Goal: Task Accomplishment & Management: Manage account settings

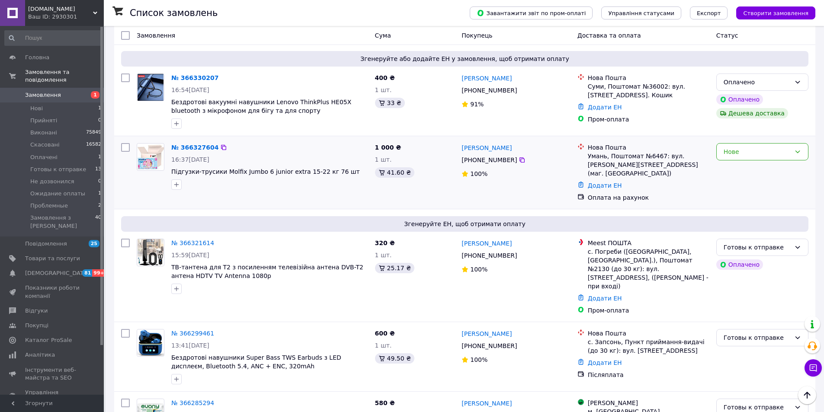
scroll to position [43, 0]
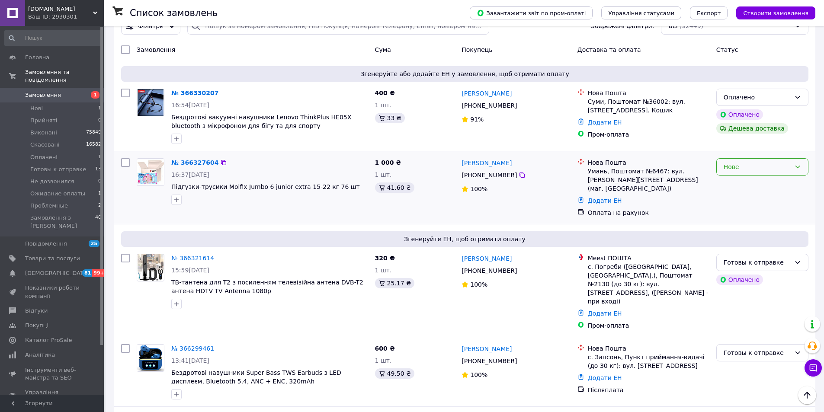
click at [737, 170] on div "Нове" at bounding box center [757, 167] width 67 height 10
click at [746, 236] on li "Ожидание оплаты" at bounding box center [762, 236] width 91 height 16
click at [328, 32] on input "search" at bounding box center [338, 25] width 302 height 17
paste input "+380501062582"
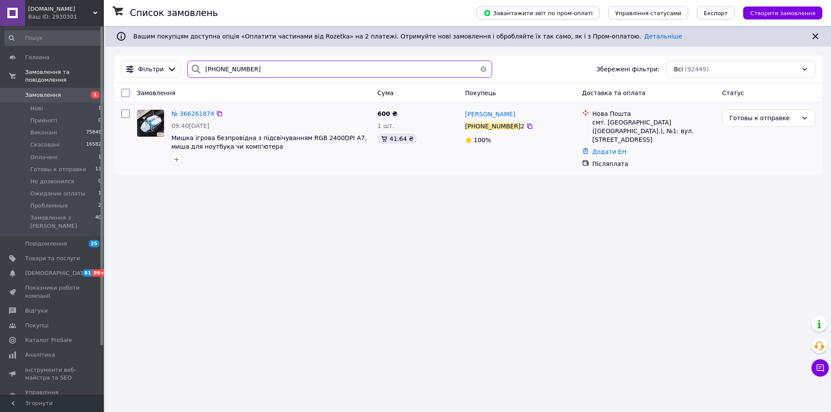
type input "+38050106258"
drag, startPoint x: 169, startPoint y: 138, endPoint x: 256, endPoint y: 154, distance: 88.0
click at [256, 154] on div "№ 366261874 09:40, 12.10.2025 Мишка ігрова безпровідна з підсвічуванням RGB 240…" at bounding box center [271, 137] width 206 height 62
copy div "Мишка ігрова безпровідна з підсвічуванням RGB 2400DPI A7, миша для ноутбука чи …"
drag, startPoint x: 64, startPoint y: 150, endPoint x: 71, endPoint y: 153, distance: 7.6
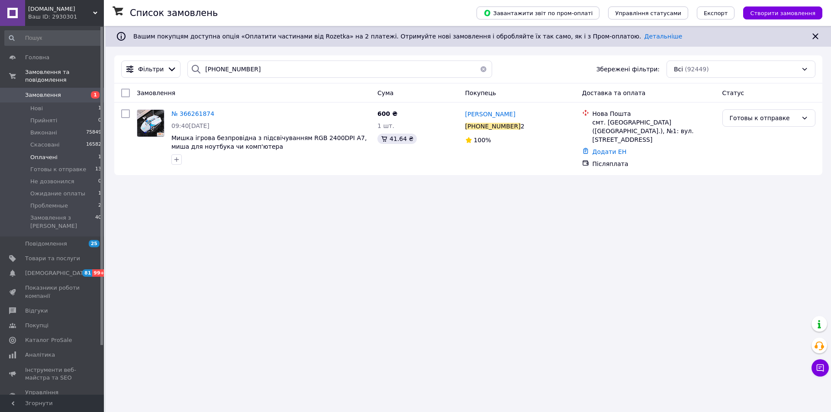
click at [64, 151] on li "Оплачені 1" at bounding box center [53, 157] width 106 height 12
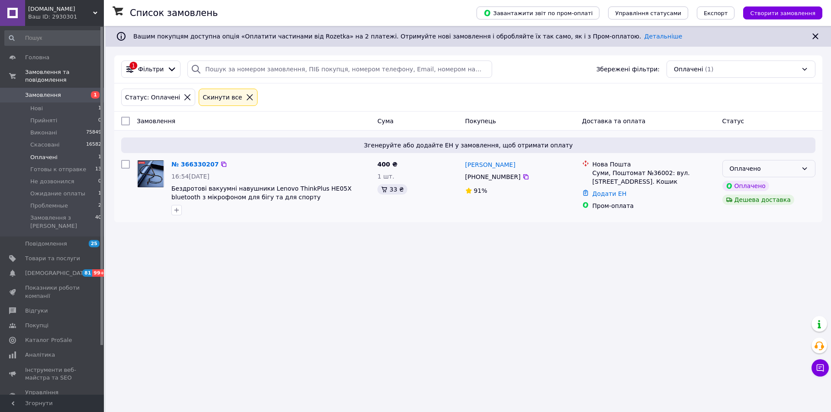
click at [756, 166] on div "Оплачено" at bounding box center [764, 169] width 68 height 10
click at [754, 236] on li "Готовы к отправке" at bounding box center [769, 235] width 92 height 16
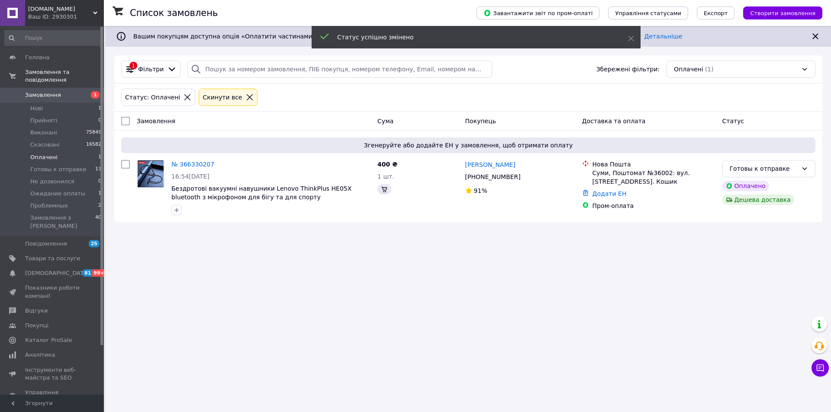
click at [75, 155] on li "Оплачені 1" at bounding box center [53, 157] width 106 height 12
click at [75, 151] on li "Оплачені 1" at bounding box center [53, 157] width 106 height 12
click at [74, 166] on span "Готовы к отправке" at bounding box center [58, 170] width 56 height 8
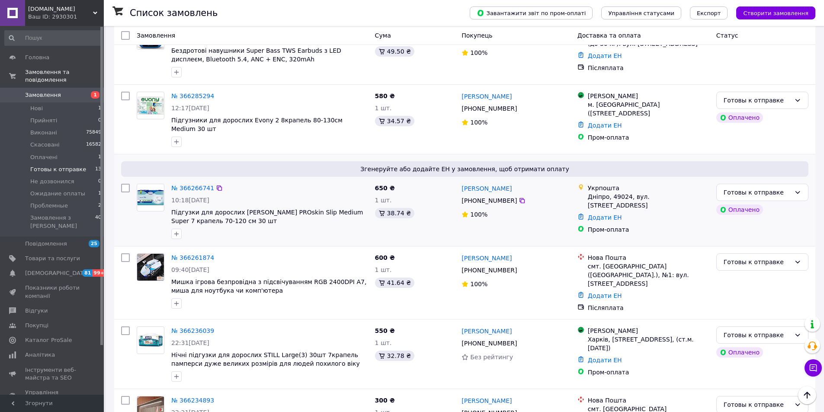
scroll to position [346, 0]
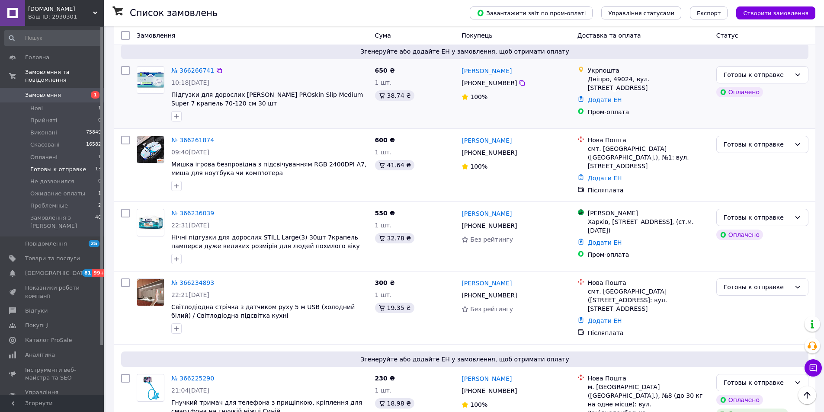
drag, startPoint x: 159, startPoint y: 58, endPoint x: 155, endPoint y: 62, distance: 5.8
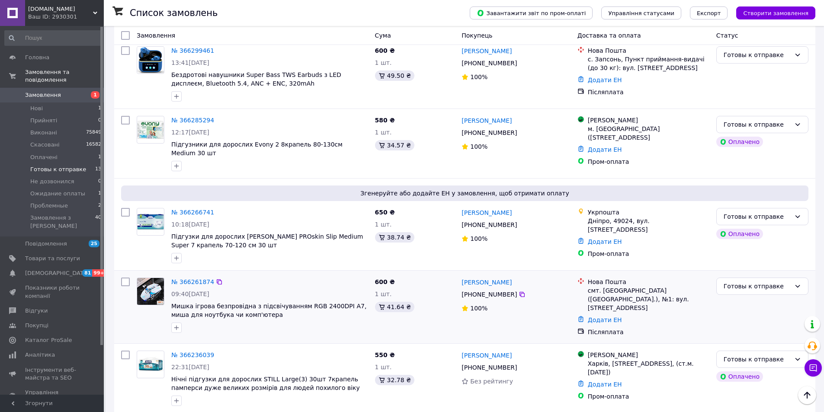
scroll to position [188, 0]
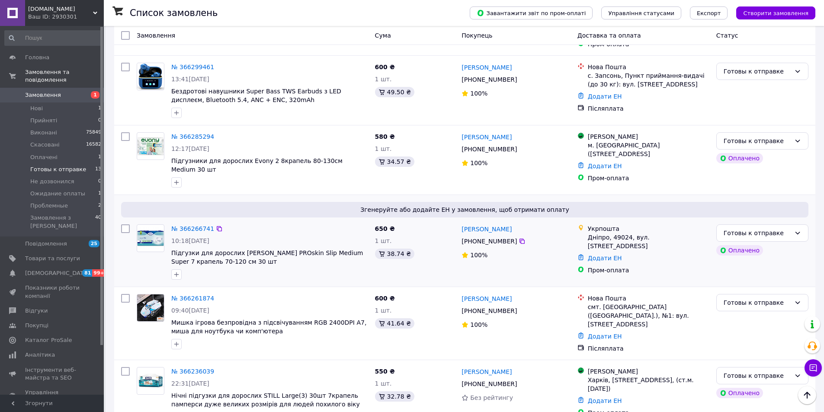
click at [184, 202] on div "Згенеруйте або додайте ЕН у замовлення, щоб отримати оплату" at bounding box center [465, 210] width 688 height 16
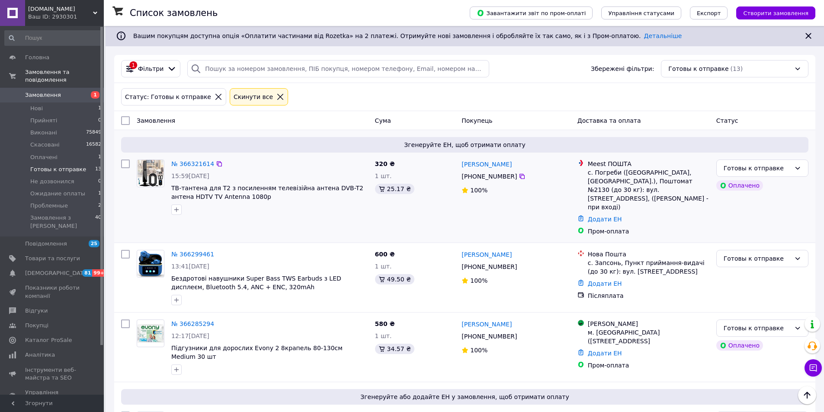
scroll to position [0, 0]
click at [58, 94] on link "Замовлення 1" at bounding box center [53, 95] width 106 height 15
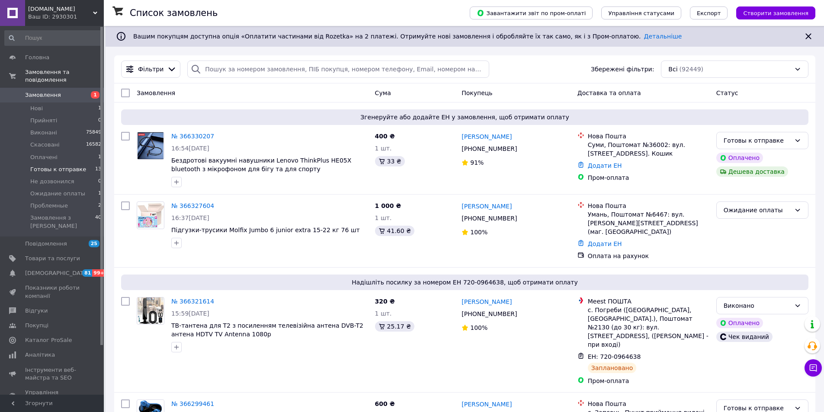
click at [73, 166] on span "Готовы к отправке" at bounding box center [58, 170] width 56 height 8
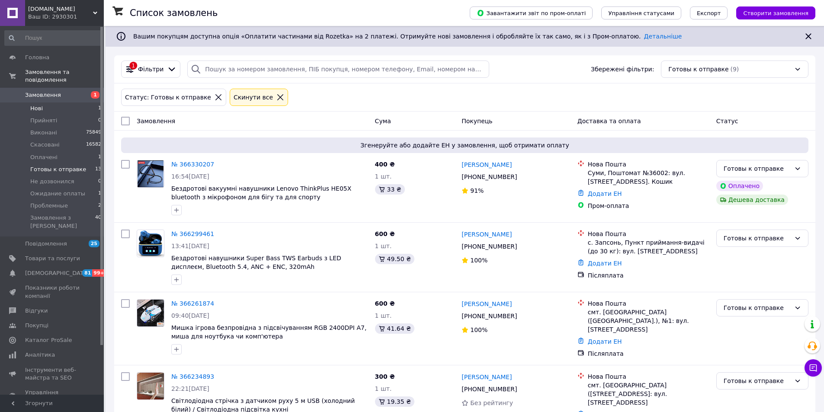
click at [66, 103] on li "Нові 1" at bounding box center [53, 109] width 106 height 12
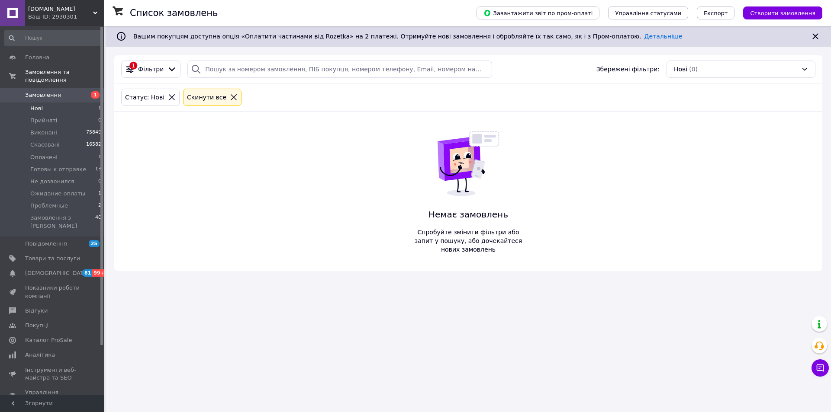
click at [58, 151] on li "Оплачені 1" at bounding box center [53, 157] width 106 height 12
click at [60, 166] on span "Готовы к отправке" at bounding box center [58, 170] width 56 height 8
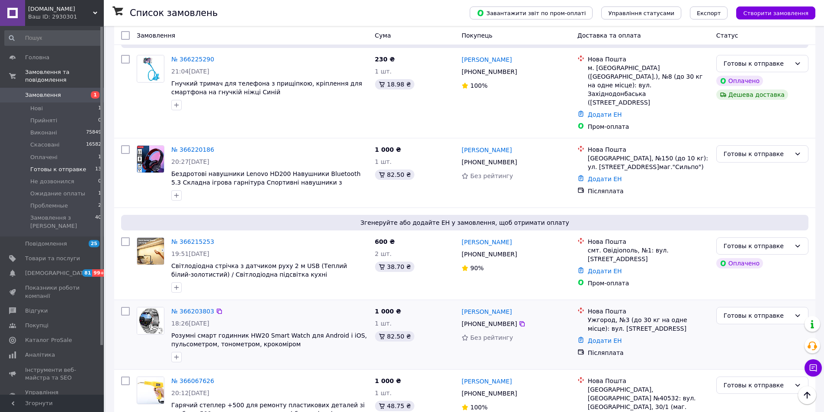
scroll to position [428, 0]
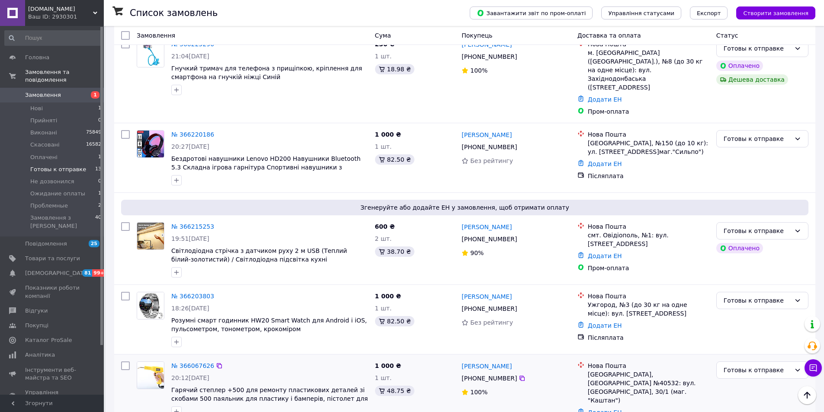
drag, startPoint x: 152, startPoint y: 351, endPoint x: 152, endPoint y: 344, distance: 6.9
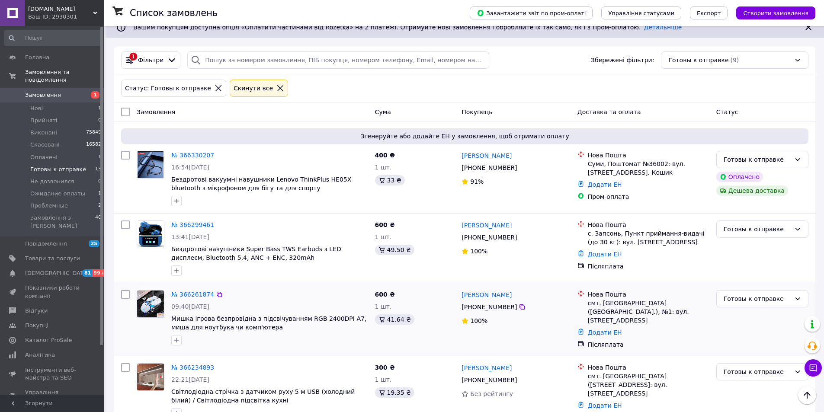
scroll to position [0, 0]
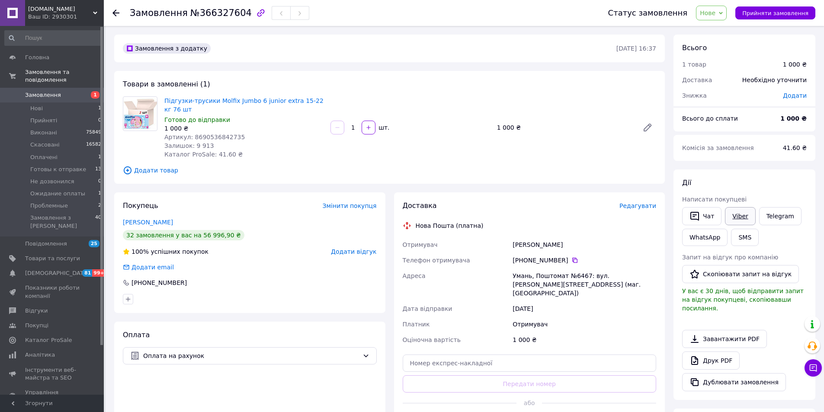
click at [737, 219] on link "Viber" at bounding box center [740, 216] width 30 height 18
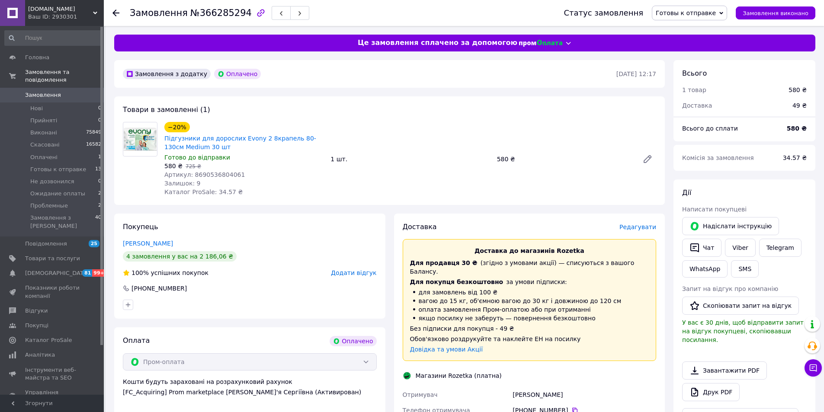
click at [634, 234] on div "Доставка Редагувати Доставка до магазинів Rozetka Для продавця 30 ₴   (згідно з…" at bounding box center [530, 393] width 254 height 342
click at [640, 225] on span "Редагувати" at bounding box center [638, 227] width 37 height 7
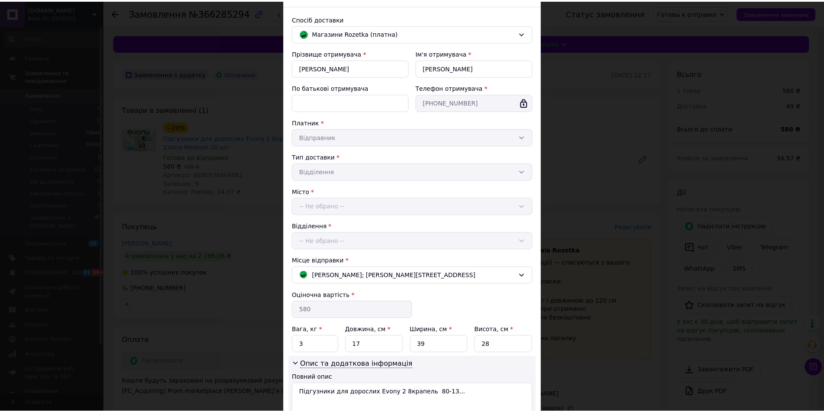
scroll to position [124, 0]
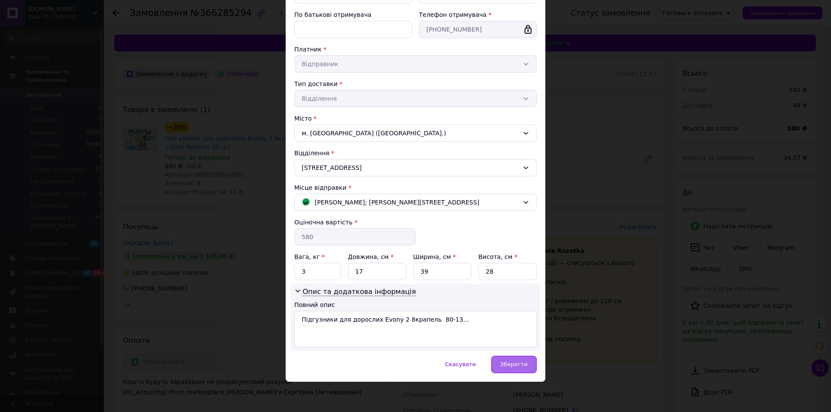
click at [523, 371] on div "Зберегти" at bounding box center [513, 364] width 45 height 17
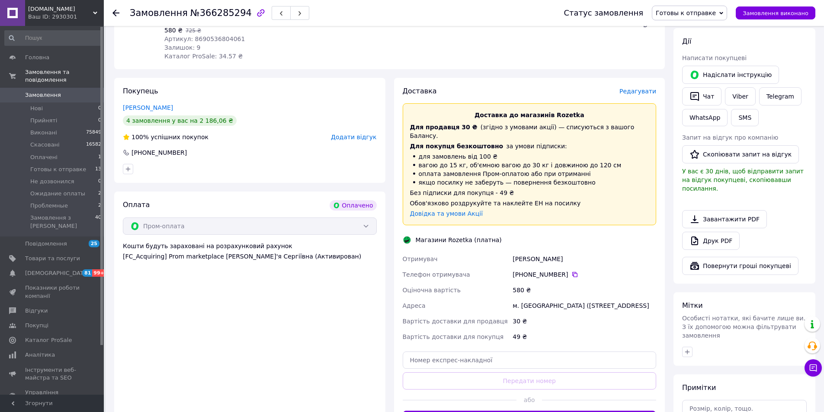
scroll to position [173, 0]
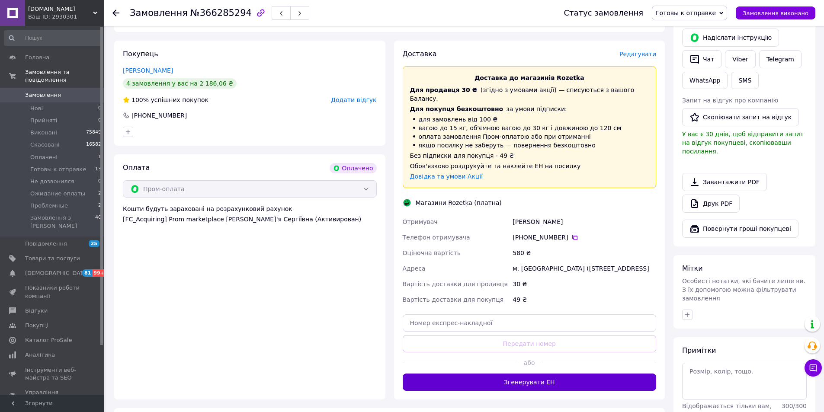
click at [541, 378] on button "Згенерувати ЕН" at bounding box center [530, 382] width 254 height 17
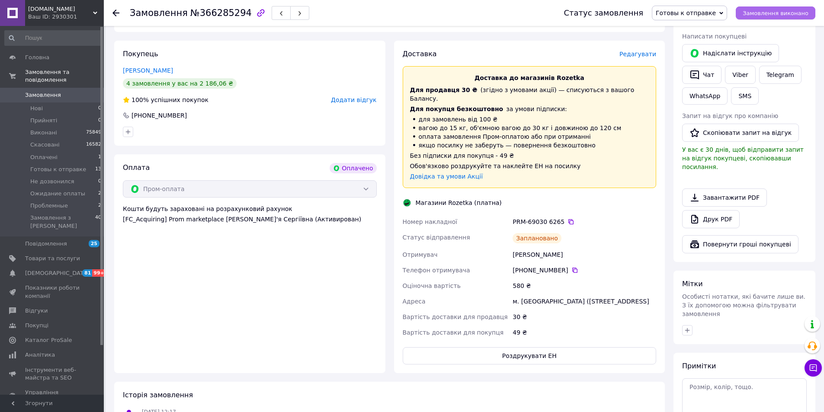
click at [779, 16] on span "Замовлення виконано" at bounding box center [776, 13] width 66 height 6
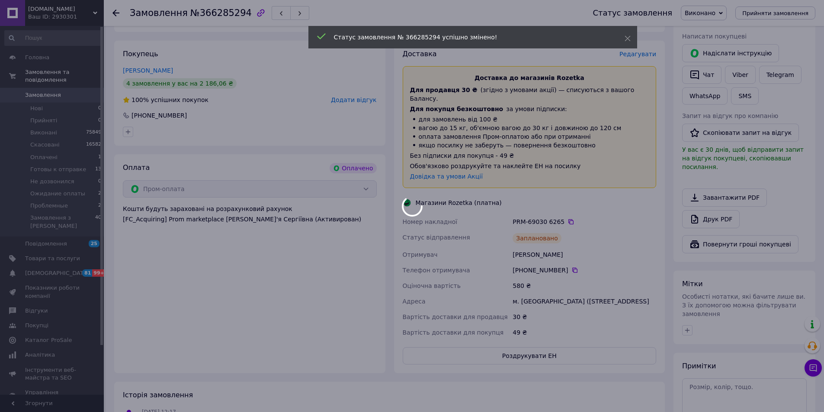
click at [503, 354] on div at bounding box center [412, 206] width 824 height 412
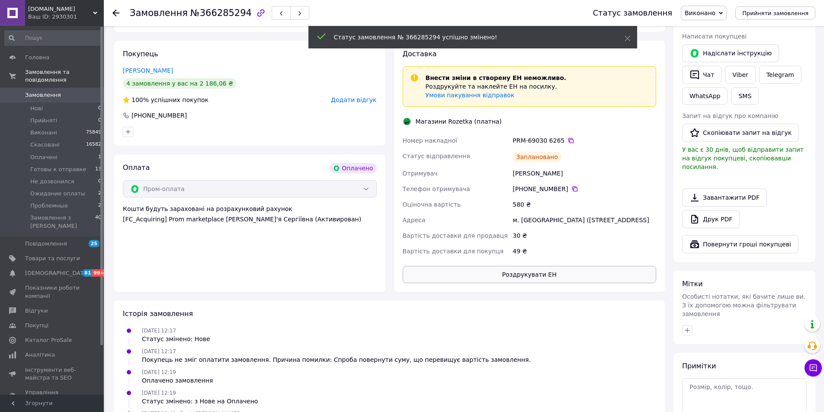
click at [522, 283] on div "Доставка Внести зміни в створену ЕН неможливо. Роздрукуйте та наклейте ЕН на по…" at bounding box center [530, 166] width 254 height 234
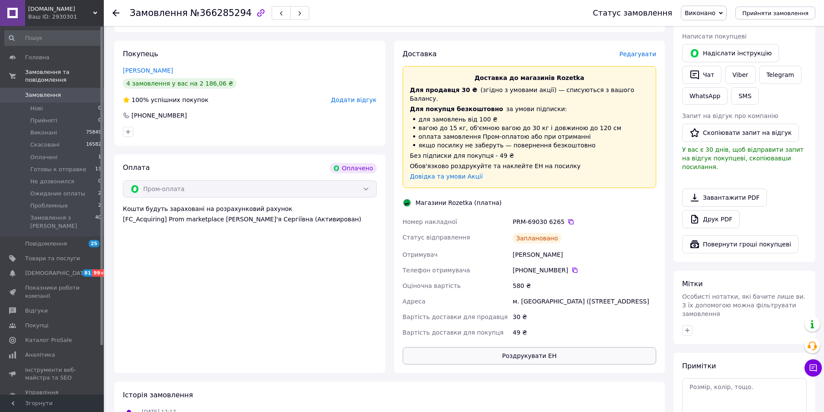
click at [498, 357] on button "Роздрукувати ЕН" at bounding box center [530, 355] width 254 height 17
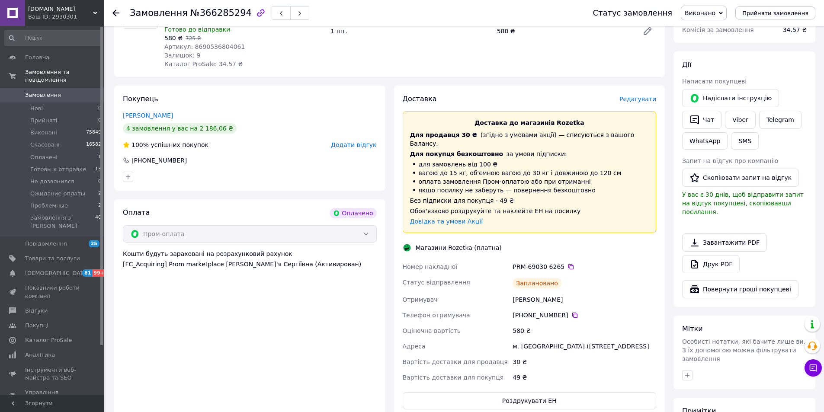
scroll to position [87, 0]
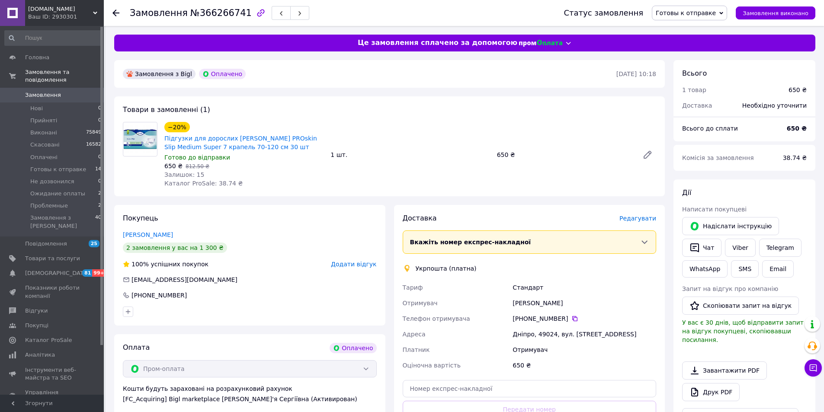
click at [639, 219] on span "Редагувати" at bounding box center [638, 218] width 37 height 7
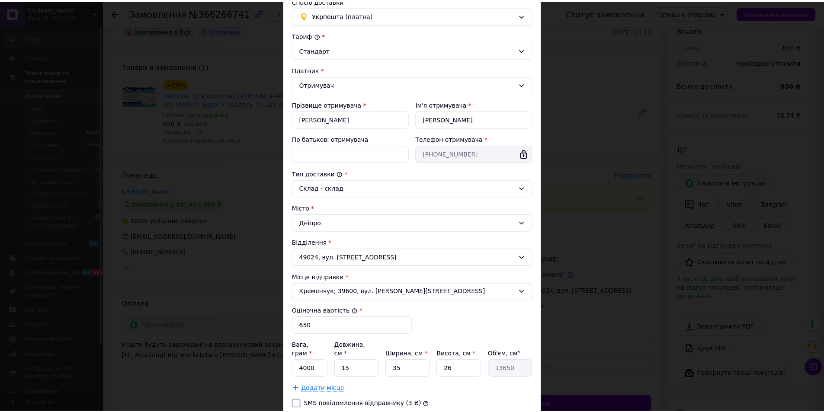
scroll to position [129, 0]
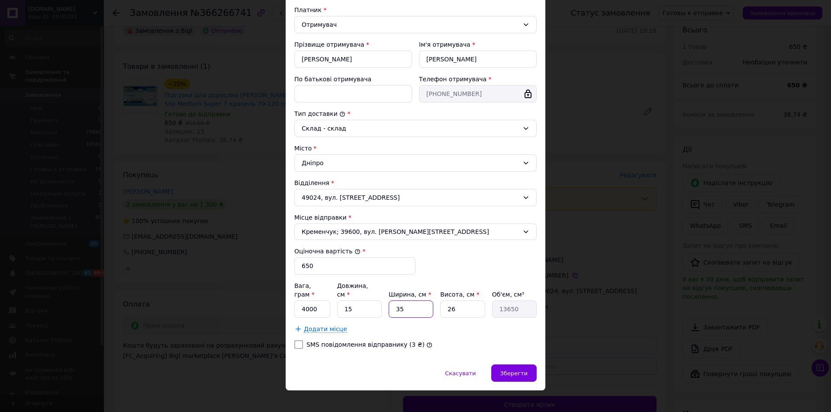
click at [415, 301] on input "35" at bounding box center [411, 309] width 45 height 17
click at [508, 370] on span "Зберегти" at bounding box center [513, 373] width 27 height 6
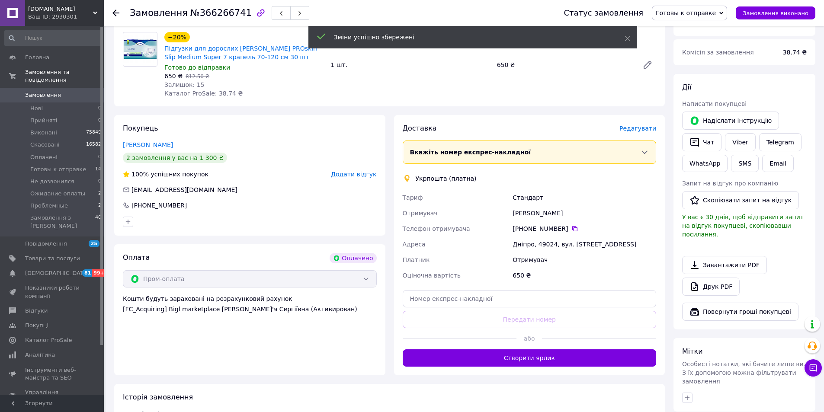
scroll to position [173, 0]
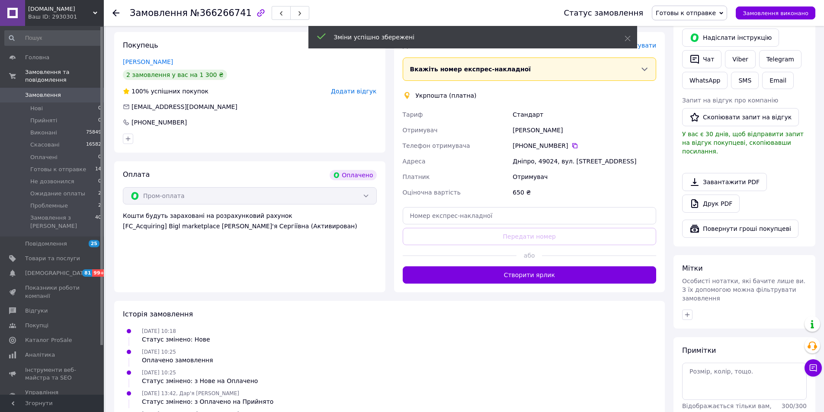
drag, startPoint x: 527, startPoint y: 275, endPoint x: 505, endPoint y: 318, distance: 48.6
click at [528, 275] on button "Створити ярлик" at bounding box center [530, 275] width 254 height 17
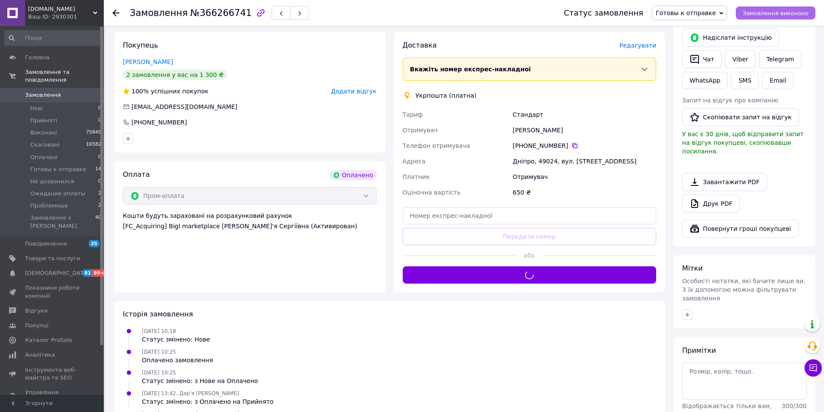
click at [770, 16] on span "Замовлення виконано" at bounding box center [776, 13] width 66 height 6
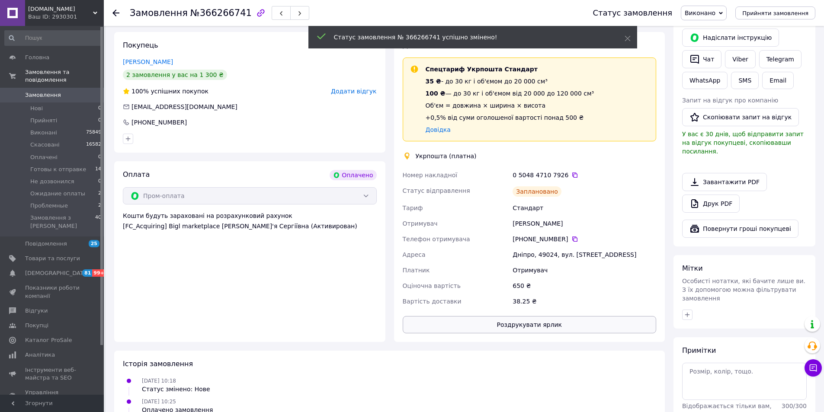
click at [513, 326] on button "Роздрукувати ярлик" at bounding box center [530, 324] width 254 height 17
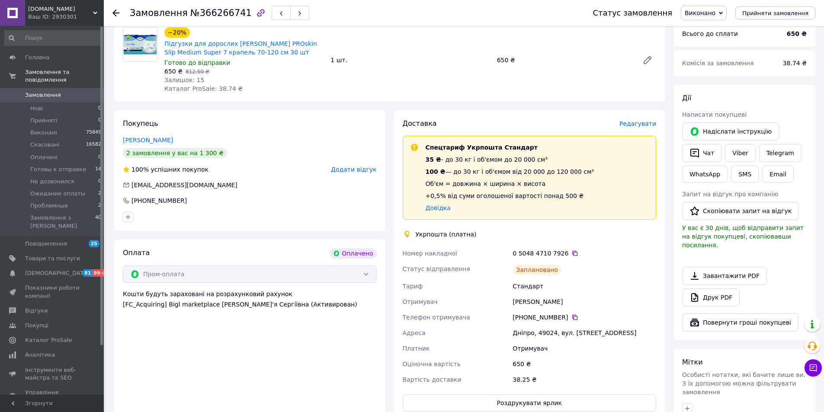
scroll to position [0, 0]
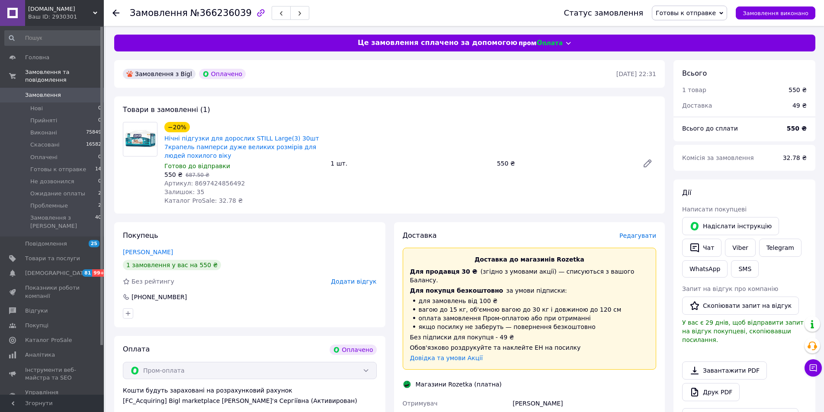
click at [641, 235] on span "Редагувати" at bounding box center [638, 235] width 37 height 7
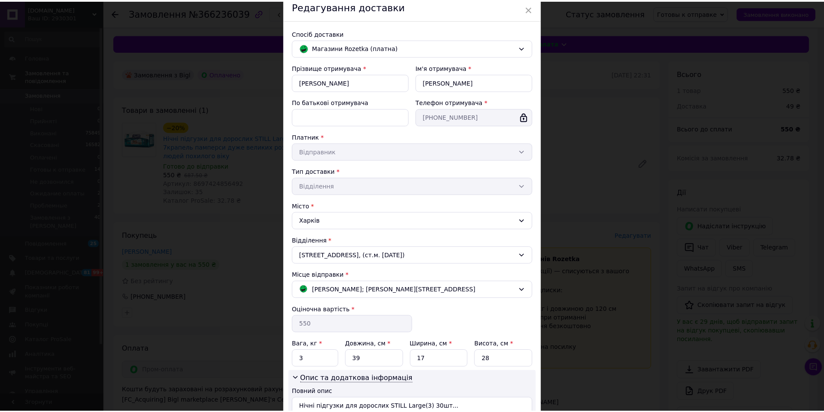
scroll to position [124, 0]
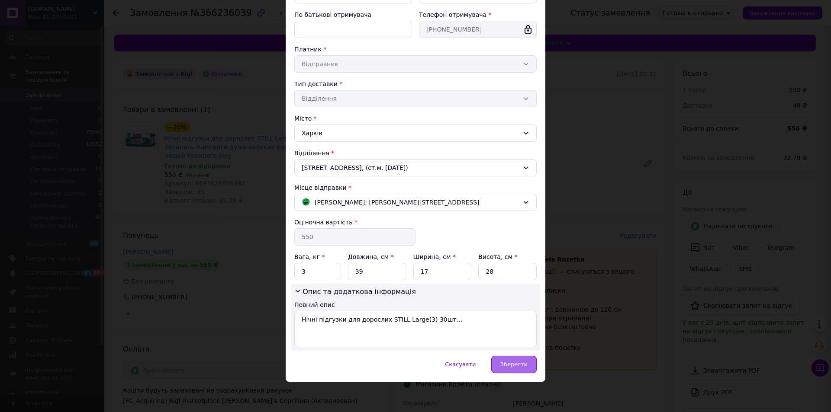
click at [521, 367] on span "Зберегти" at bounding box center [513, 364] width 27 height 6
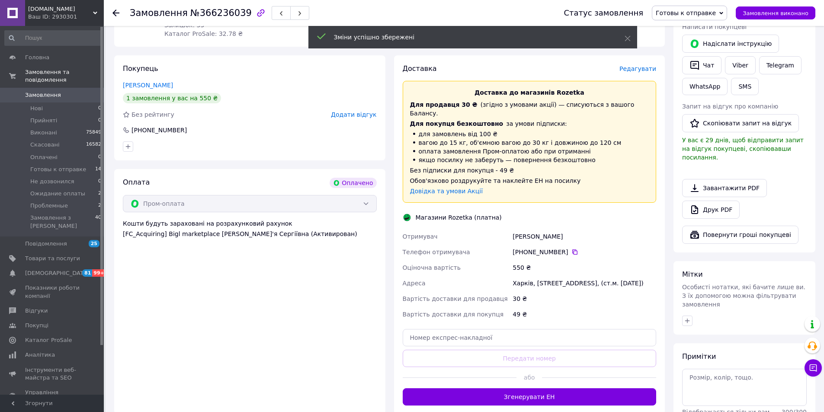
scroll to position [173, 0]
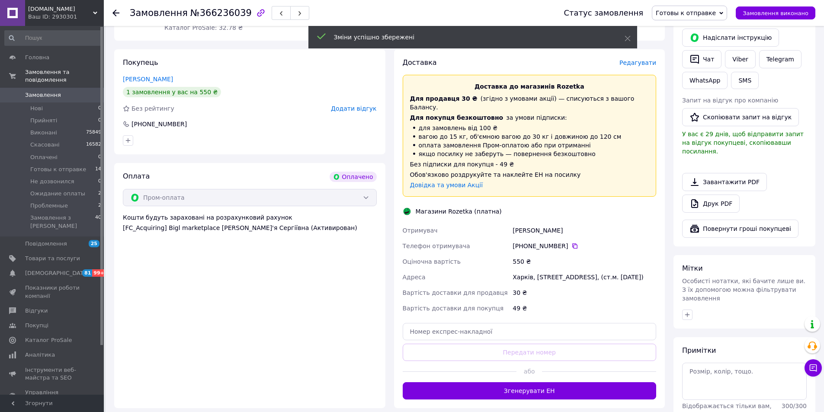
drag, startPoint x: 519, startPoint y: 380, endPoint x: 530, endPoint y: 369, distance: 15.9
click at [519, 383] on button "Згенерувати ЕН" at bounding box center [530, 391] width 254 height 17
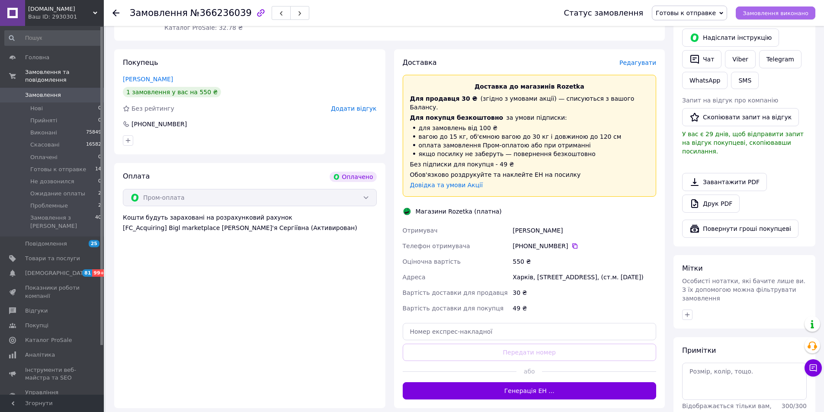
click at [770, 19] on button "Замовлення виконано" at bounding box center [776, 12] width 80 height 13
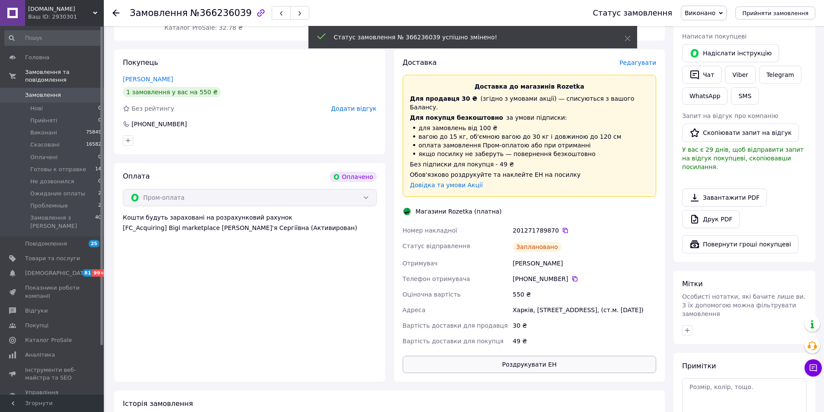
click at [514, 359] on button "Роздрукувати ЕН" at bounding box center [530, 364] width 254 height 17
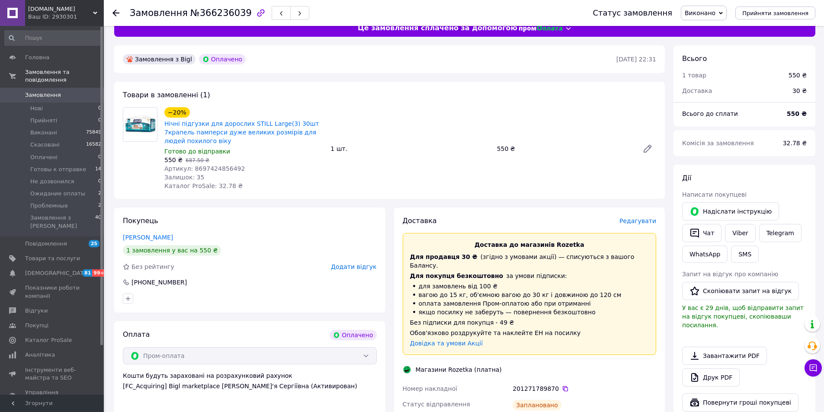
scroll to position [0, 0]
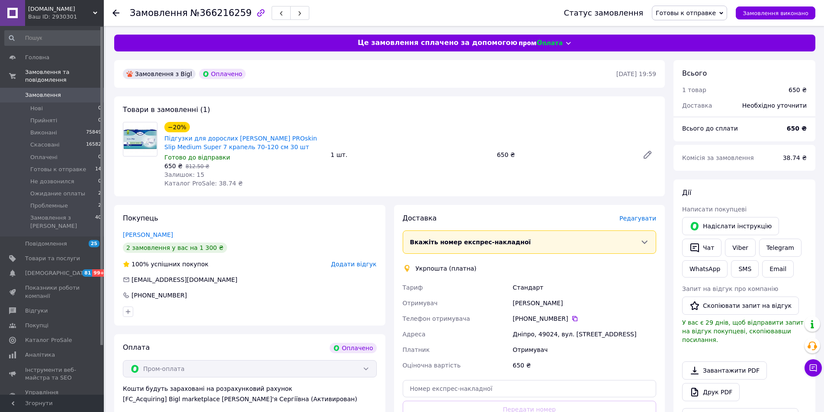
click at [642, 220] on span "Редагувати" at bounding box center [638, 218] width 37 height 7
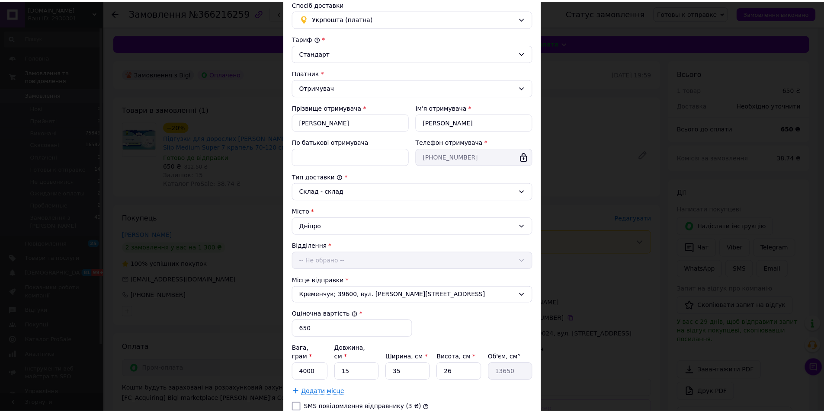
scroll to position [129, 0]
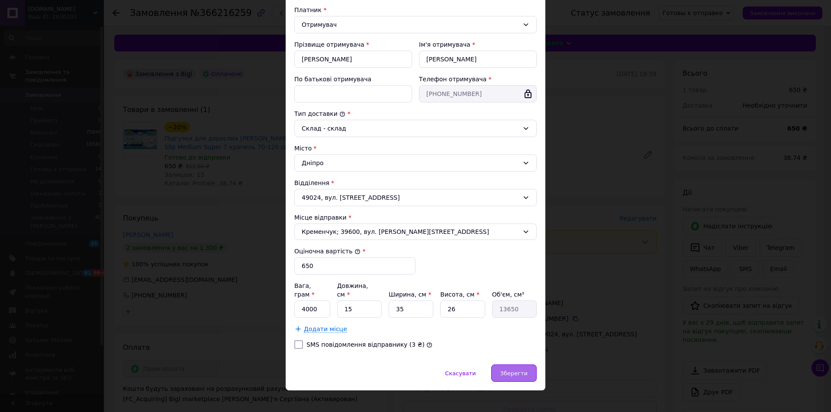
click at [517, 370] on span "Зберегти" at bounding box center [513, 373] width 27 height 6
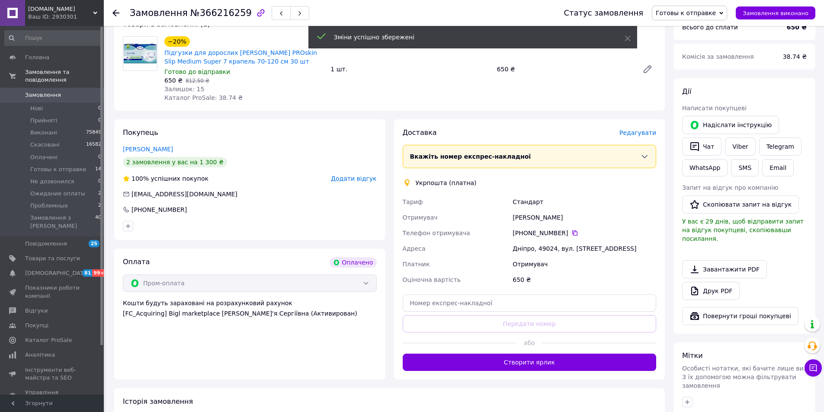
scroll to position [87, 0]
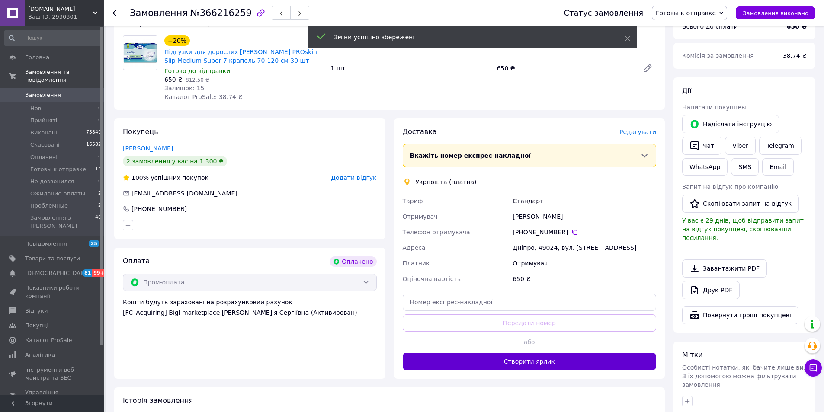
click at [512, 355] on button "Створити ярлик" at bounding box center [530, 361] width 254 height 17
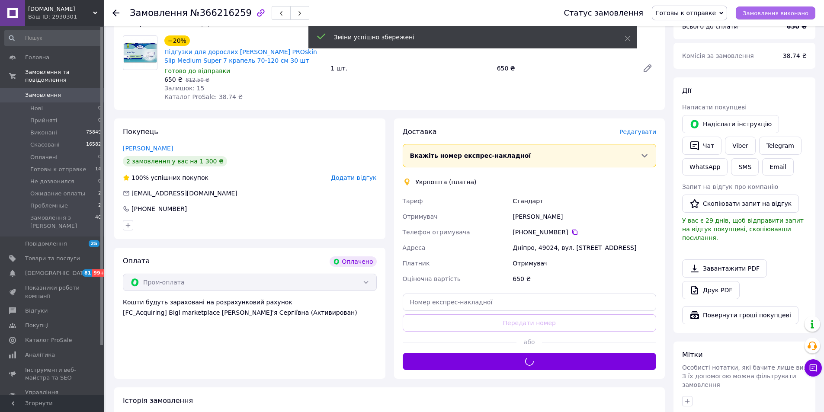
click at [752, 17] on button "Замовлення виконано" at bounding box center [776, 12] width 80 height 13
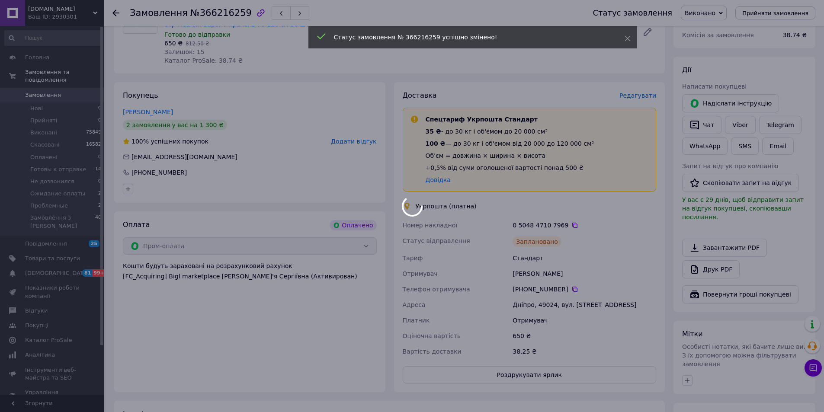
scroll to position [173, 0]
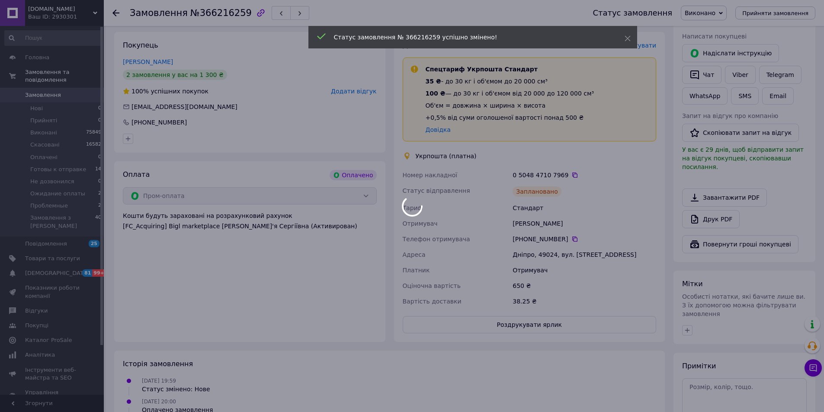
click at [526, 327] on button "Роздрукувати ярлик" at bounding box center [530, 324] width 254 height 17
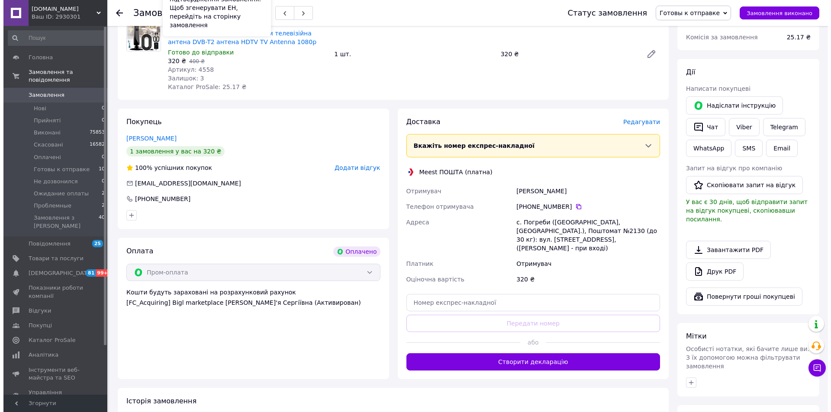
scroll to position [130, 0]
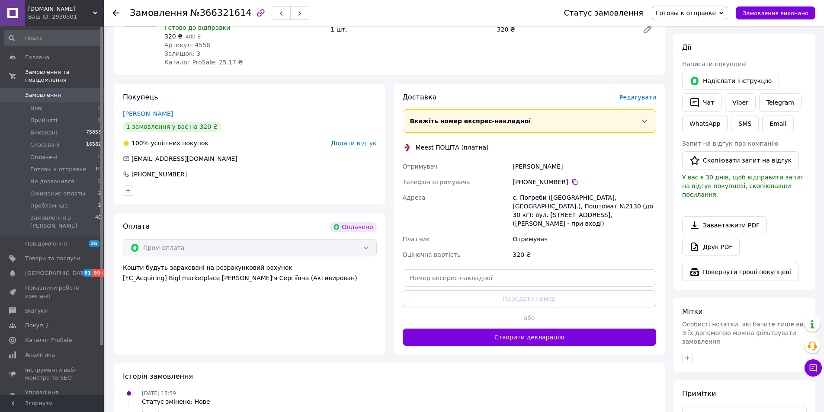
click at [650, 98] on span "Редагувати" at bounding box center [638, 97] width 37 height 7
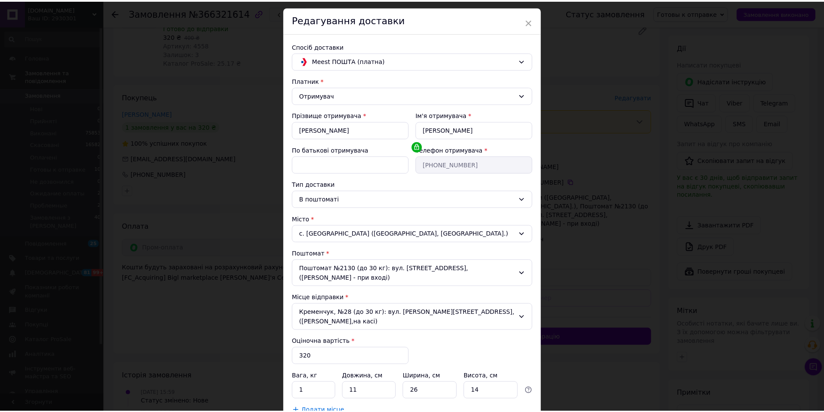
scroll to position [73, 0]
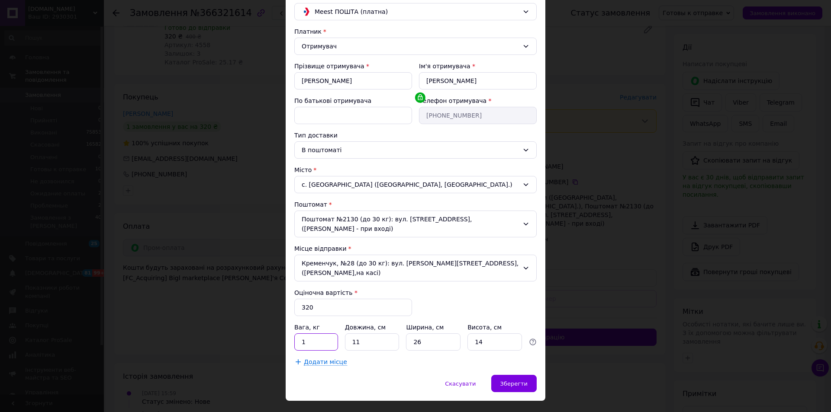
click at [301, 334] on input "1" at bounding box center [316, 342] width 44 height 17
type input "0.1"
click at [363, 334] on input "11" at bounding box center [372, 342] width 55 height 17
type input "3"
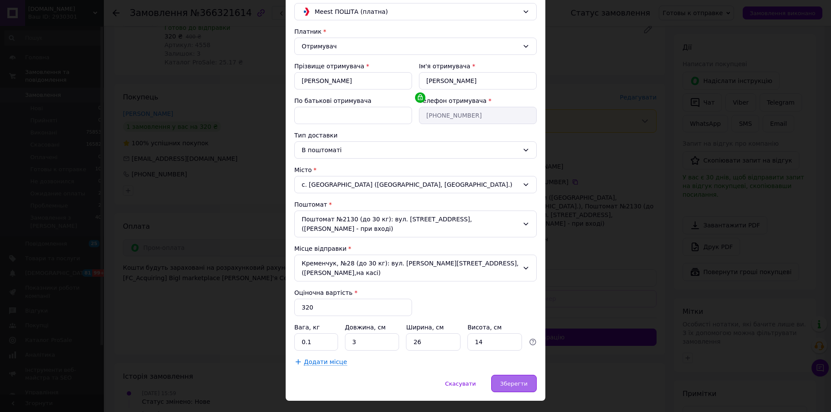
click at [533, 375] on div "Зберегти" at bounding box center [513, 383] width 45 height 17
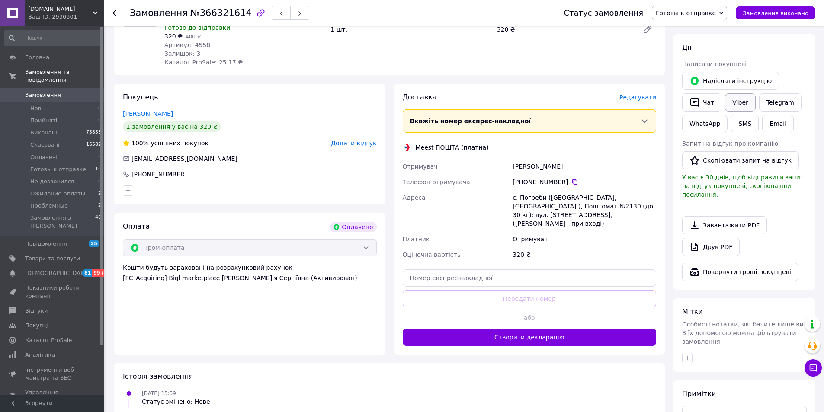
drag, startPoint x: 533, startPoint y: 330, endPoint x: 747, endPoint y: 111, distance: 306.9
click at [536, 329] on button "Створити декларацію" at bounding box center [530, 337] width 254 height 17
click at [795, 7] on button "Замовлення виконано" at bounding box center [776, 12] width 80 height 13
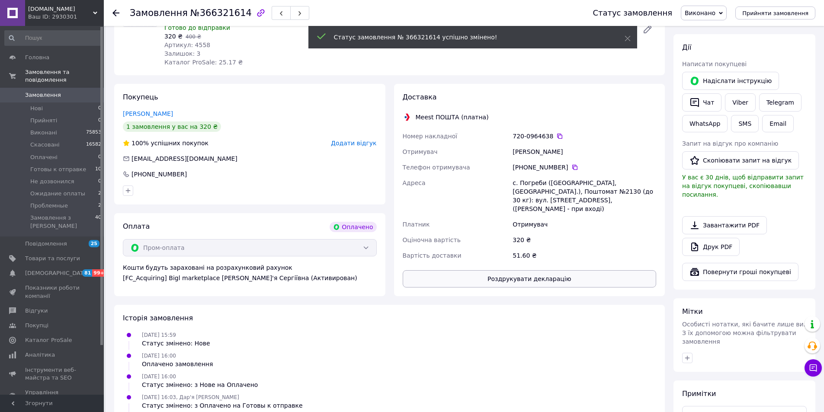
click at [553, 270] on button "Роздрукувати декларацію" at bounding box center [530, 278] width 254 height 17
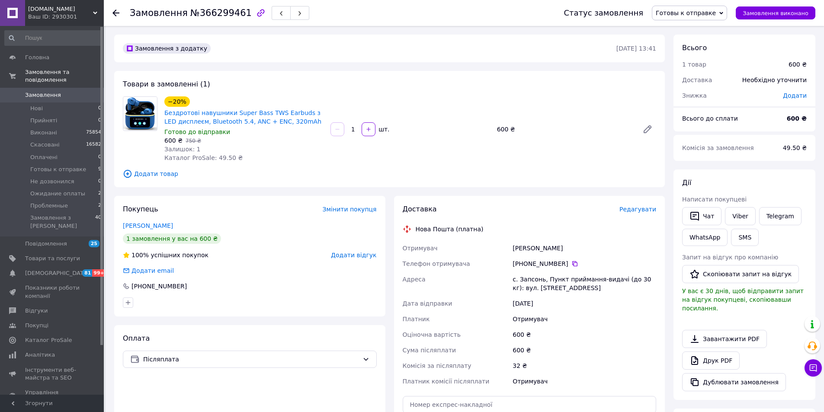
click at [650, 209] on span "Редагувати" at bounding box center [638, 209] width 37 height 7
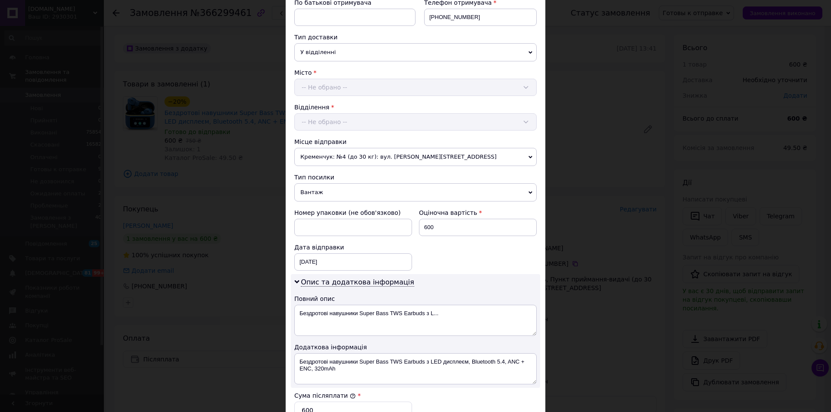
scroll to position [173, 0]
click at [318, 190] on span "Вантаж" at bounding box center [415, 191] width 242 height 18
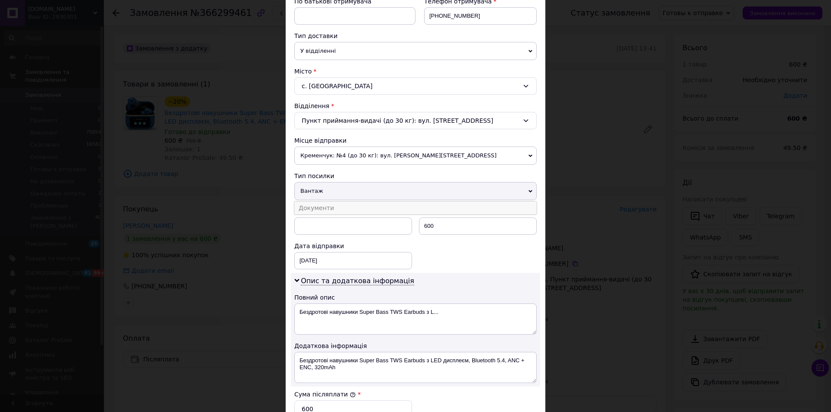
click at [312, 209] on li "Документи" at bounding box center [415, 208] width 242 height 13
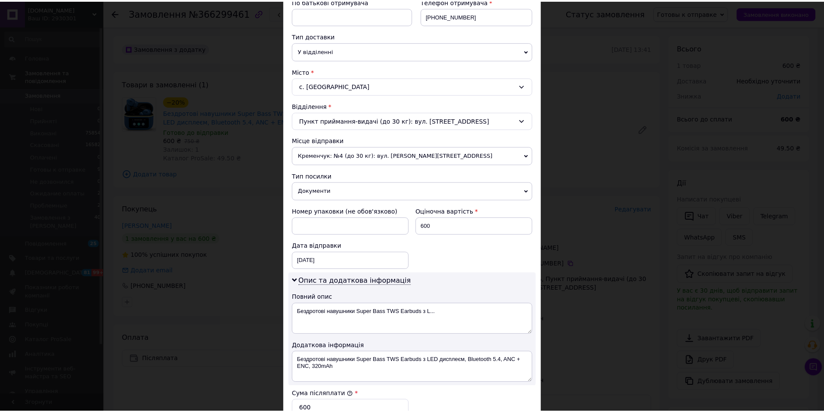
scroll to position [354, 0]
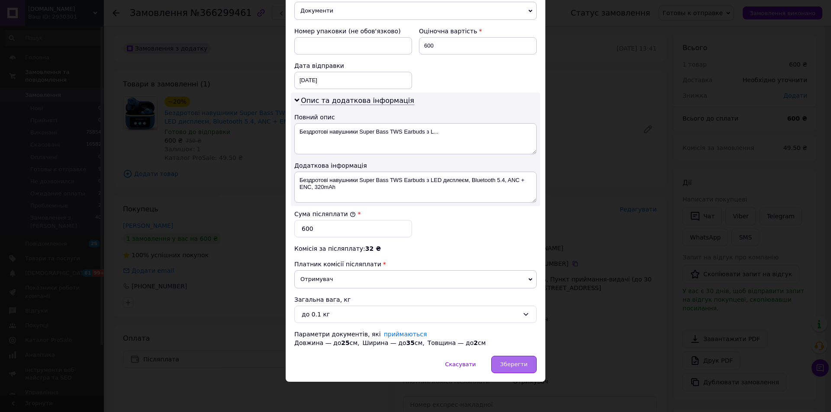
click at [528, 365] on div "Зберегти" at bounding box center [513, 364] width 45 height 17
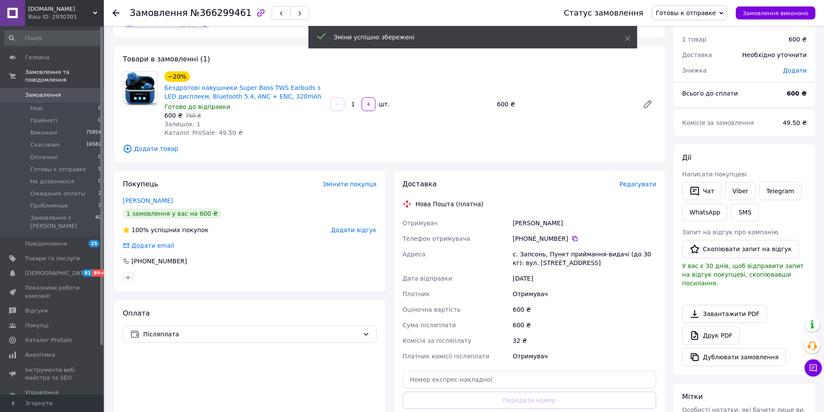
scroll to position [130, 0]
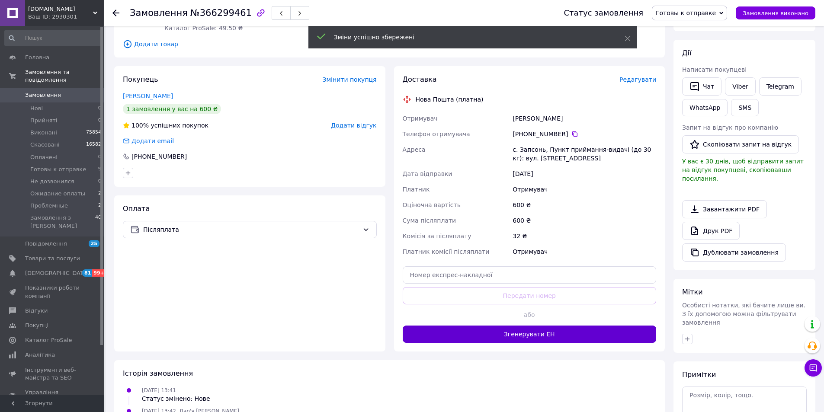
click at [521, 338] on button "Згенерувати ЕН" at bounding box center [530, 334] width 254 height 17
click at [782, 5] on div "Статус замовлення Готовы к отправке Прийнято Виконано Скасовано Оплачено Не доз…" at bounding box center [681, 13] width 269 height 26
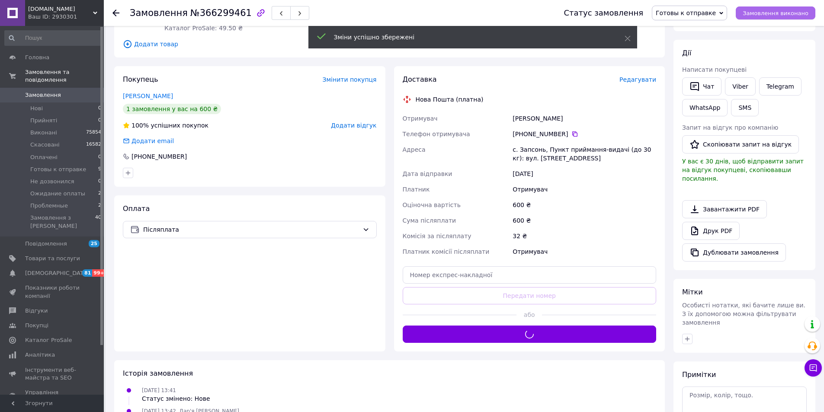
click at [778, 14] on span "Замовлення виконано" at bounding box center [776, 13] width 66 height 6
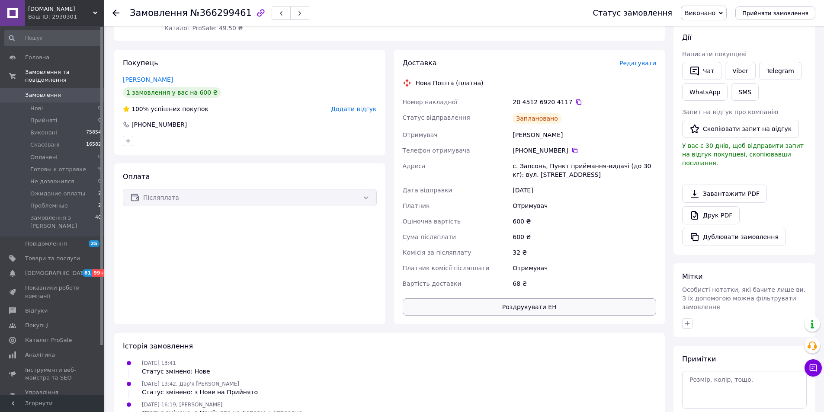
click at [566, 302] on button "Роздрукувати ЕН" at bounding box center [530, 307] width 254 height 17
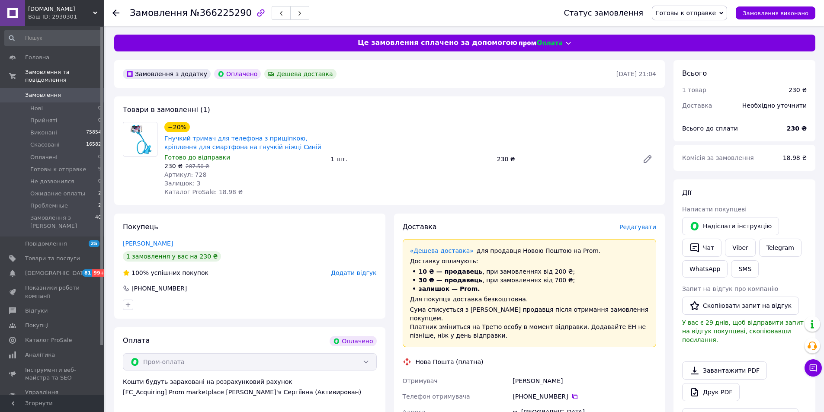
click at [637, 226] on span "Редагувати" at bounding box center [638, 227] width 37 height 7
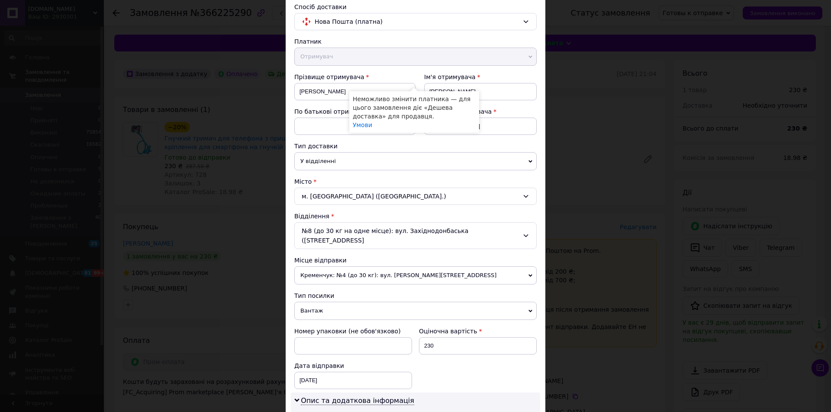
scroll to position [130, 0]
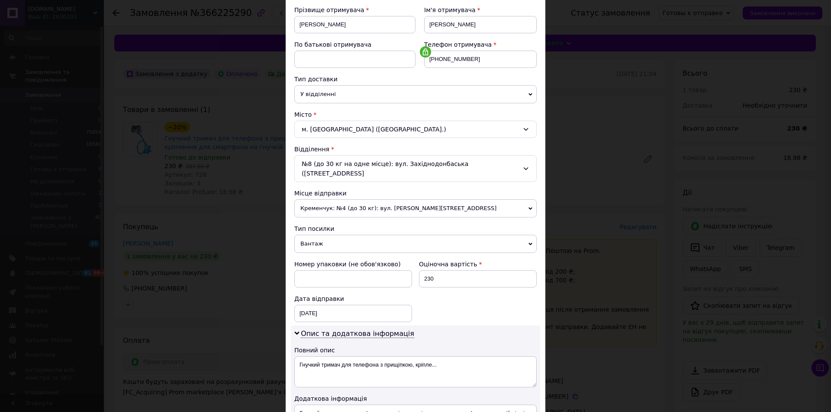
click at [322, 236] on span "Вантаж" at bounding box center [415, 244] width 242 height 18
click at [321, 260] on div "Номер упаковки (не обов'язково)" at bounding box center [353, 274] width 125 height 35
click at [327, 236] on span "Вантаж" at bounding box center [415, 244] width 242 height 18
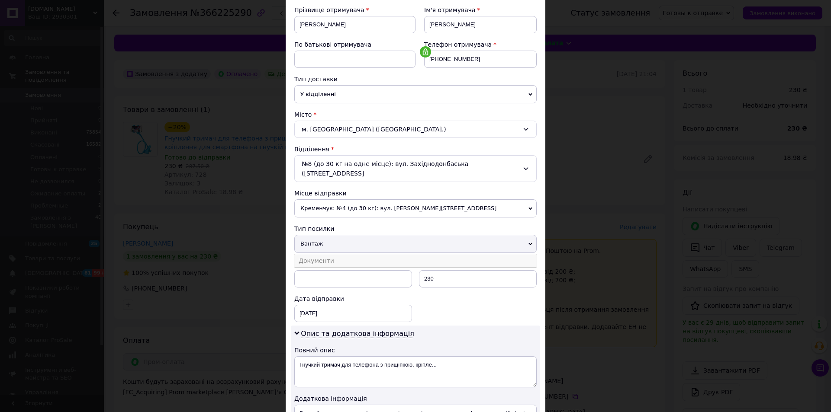
click at [324, 255] on li "Документи" at bounding box center [415, 260] width 242 height 13
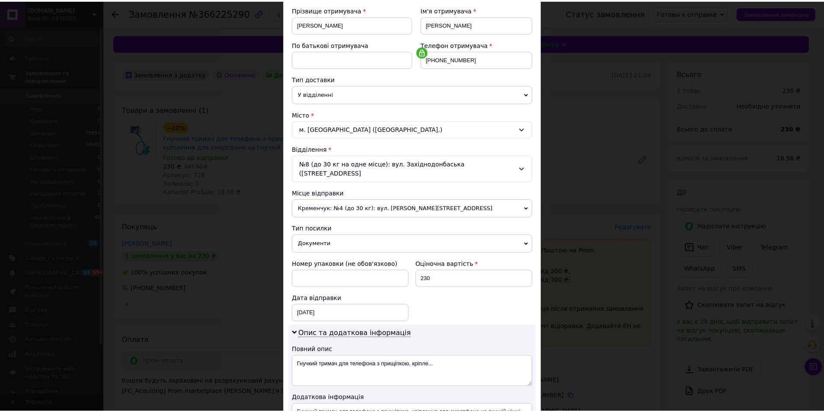
scroll to position [268, 0]
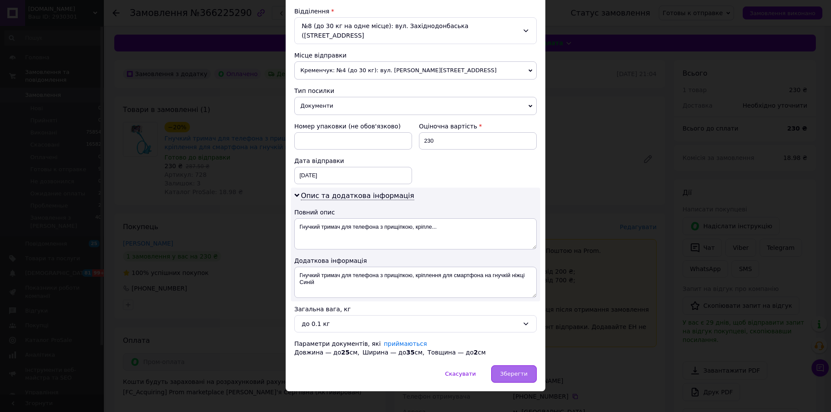
click at [516, 366] on div "Зберегти" at bounding box center [513, 374] width 45 height 17
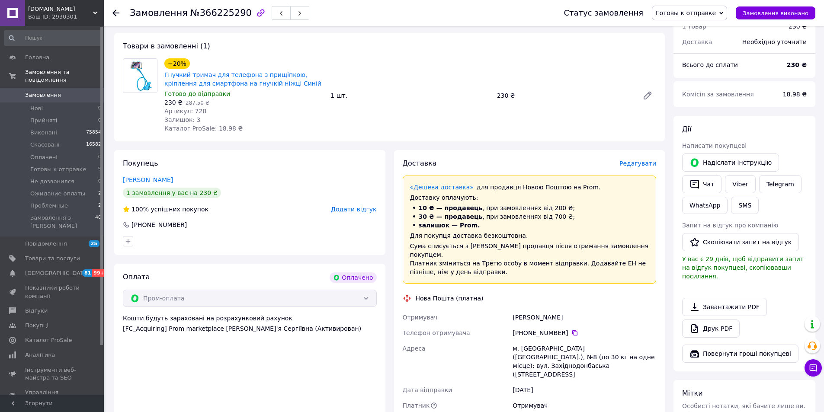
scroll to position [216, 0]
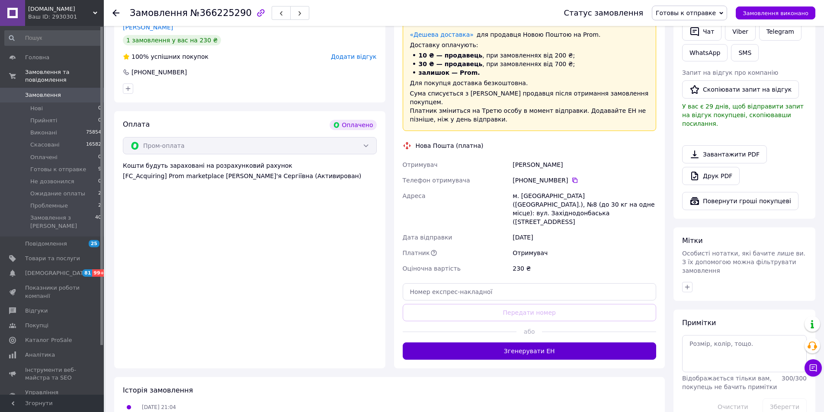
click at [535, 343] on button "Згенерувати ЕН" at bounding box center [530, 351] width 254 height 17
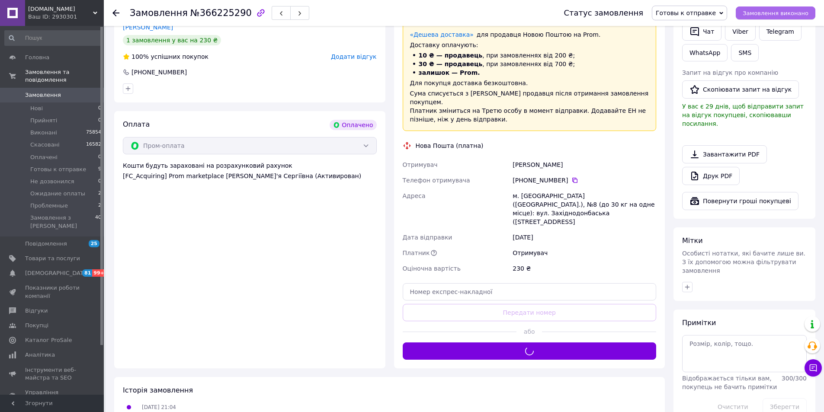
click at [798, 14] on span "Замовлення виконано" at bounding box center [776, 13] width 66 height 6
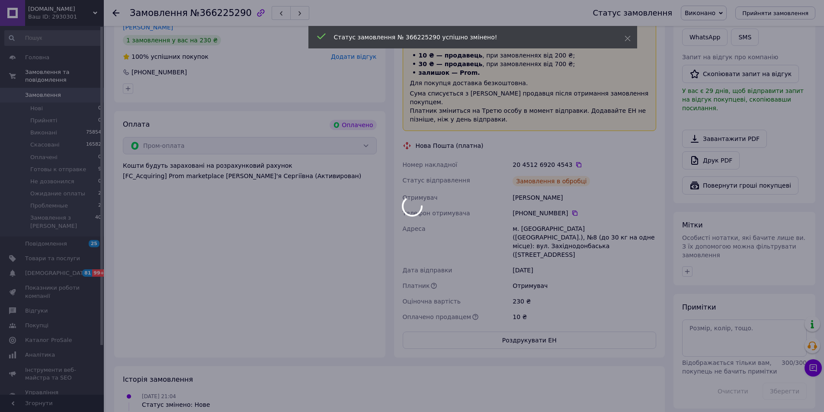
click at [593, 332] on button "Роздрукувати ЕН" at bounding box center [530, 340] width 254 height 17
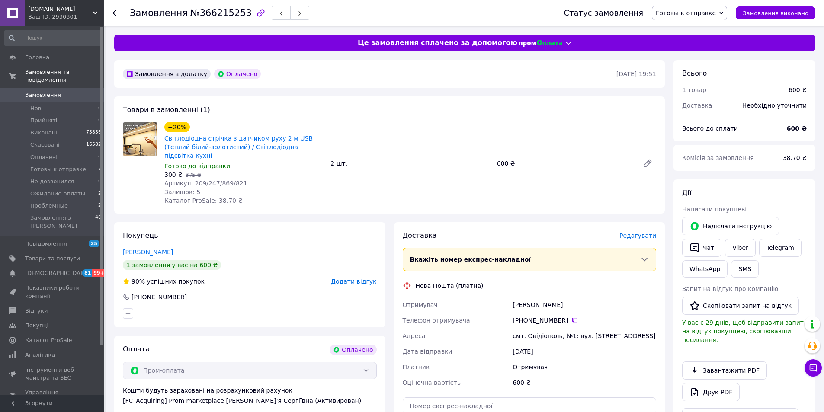
click at [646, 232] on span "Редагувати" at bounding box center [638, 235] width 37 height 7
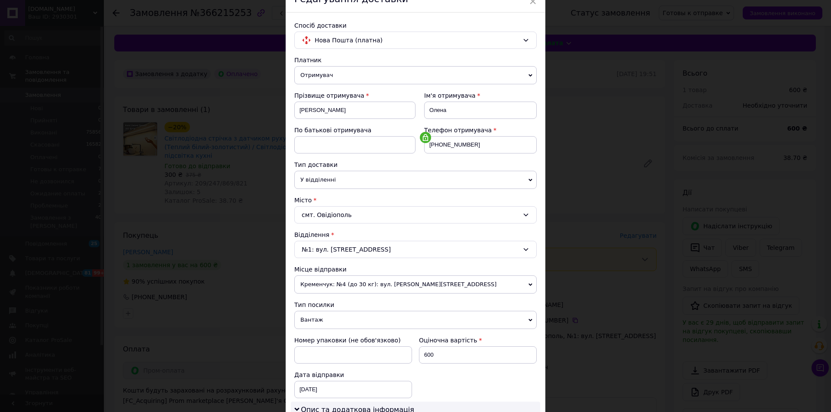
scroll to position [87, 0]
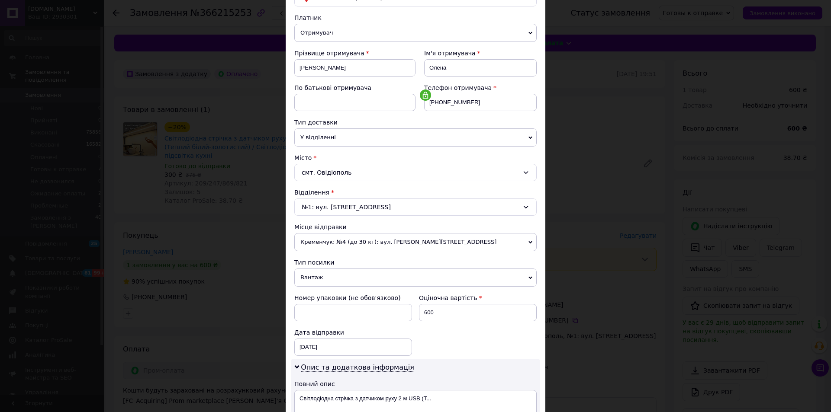
click at [354, 285] on span "Вантаж" at bounding box center [415, 278] width 242 height 18
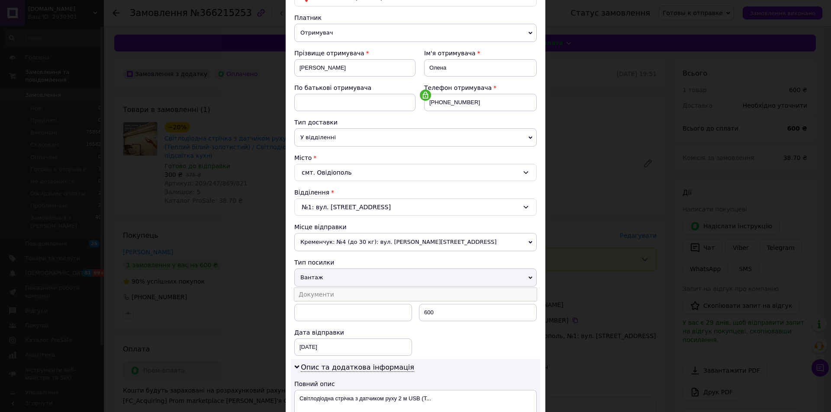
click at [352, 298] on li "Документи" at bounding box center [415, 294] width 242 height 13
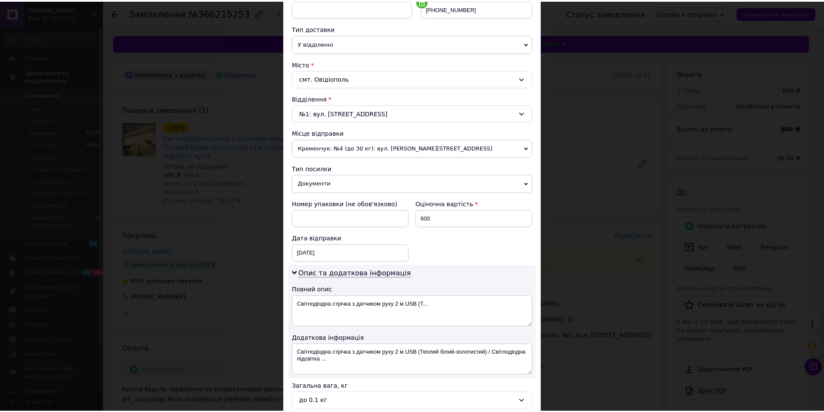
scroll to position [260, 0]
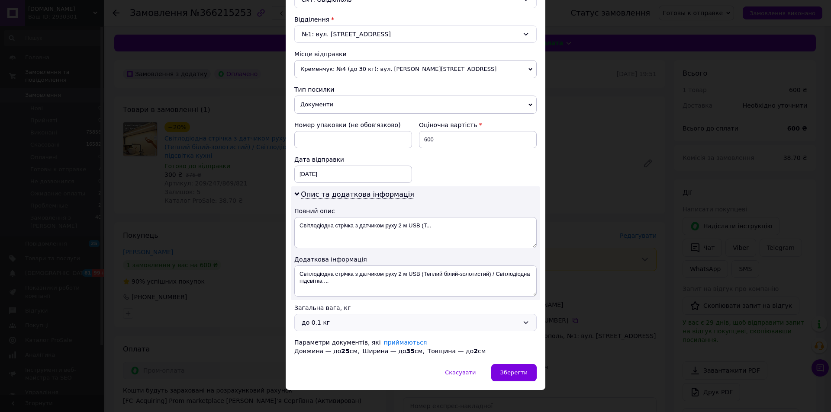
click at [344, 321] on div "до 0.1 кг" at bounding box center [410, 323] width 217 height 10
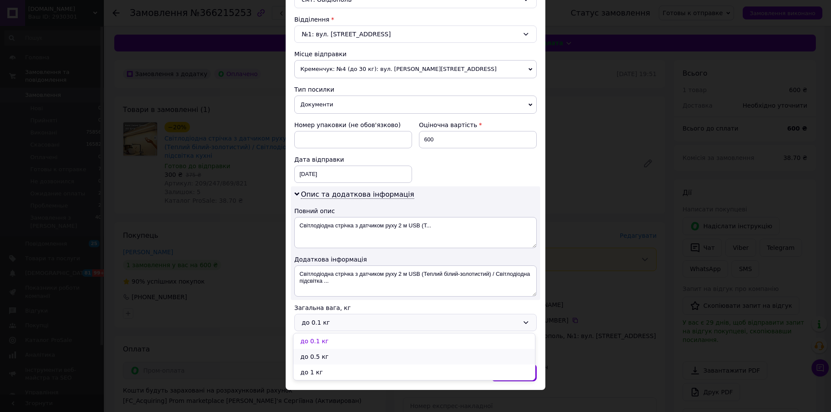
click at [335, 357] on li "до 0.5 кг" at bounding box center [413, 357] width 241 height 16
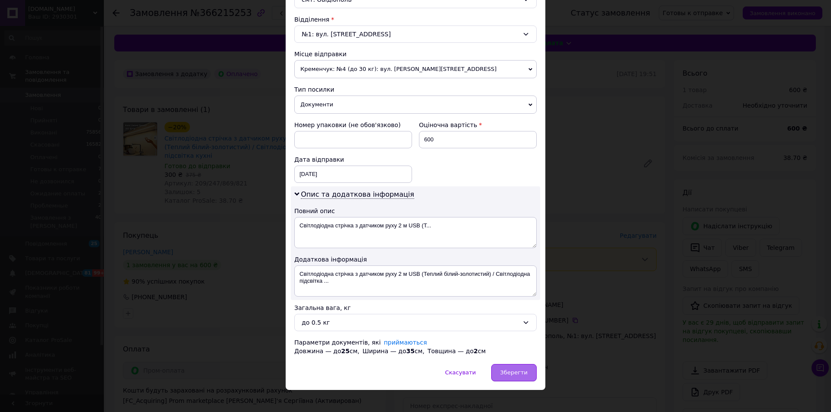
click at [504, 370] on span "Зберегти" at bounding box center [513, 373] width 27 height 6
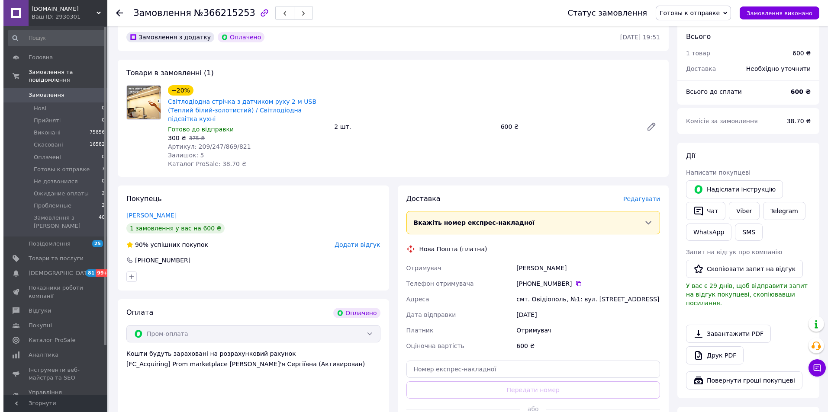
scroll to position [87, 0]
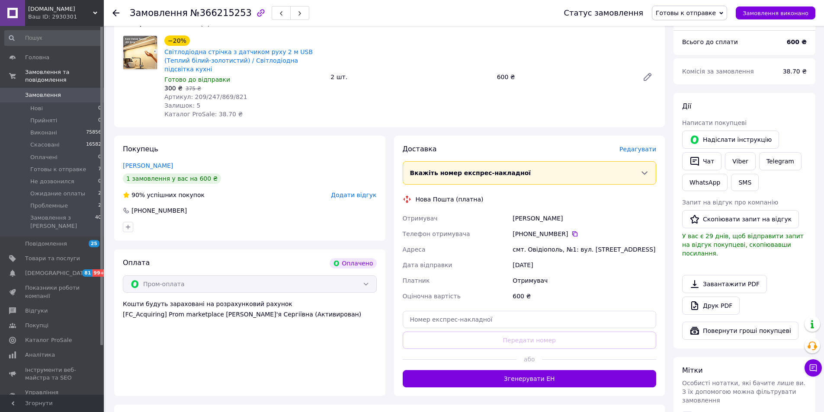
click at [643, 146] on span "Редагувати" at bounding box center [638, 149] width 37 height 7
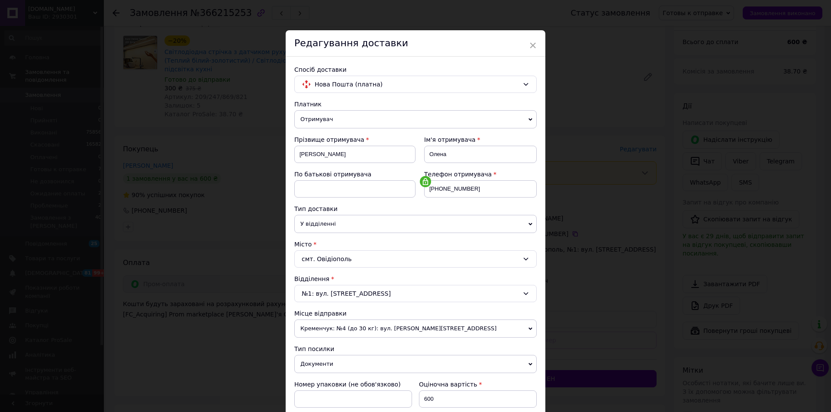
click at [644, 159] on div "× Редагування доставки Спосіб доставки Нова Пошта (платна) Платник Отримувач Ві…" at bounding box center [415, 206] width 831 height 412
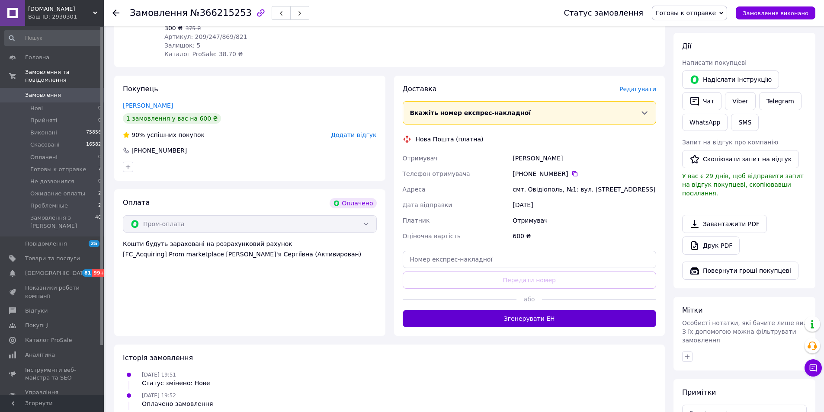
scroll to position [216, 0]
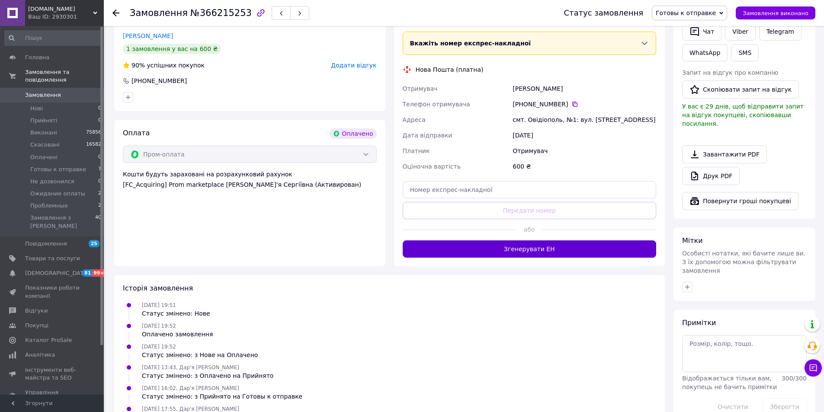
click at [608, 241] on button "Згенерувати ЕН" at bounding box center [530, 249] width 254 height 17
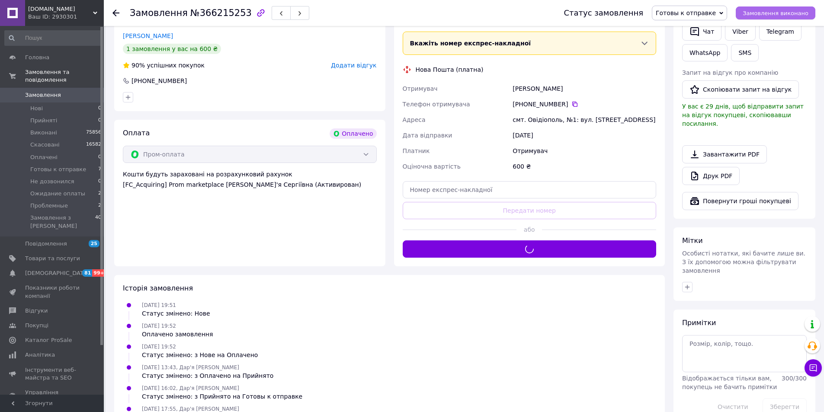
click at [776, 11] on span "Замовлення виконано" at bounding box center [776, 13] width 66 height 6
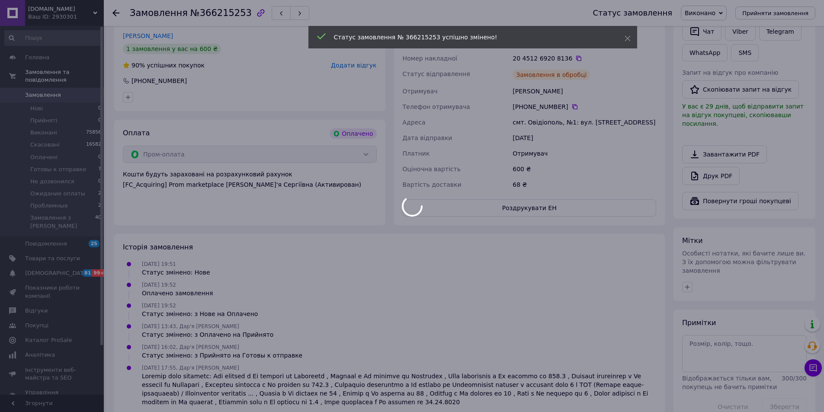
click at [563, 196] on body "[DOMAIN_NAME] Ваш ID: 2930301 Сайт [DOMAIN_NAME] Кабінет покупця Перевірити ста…" at bounding box center [412, 109] width 824 height 650
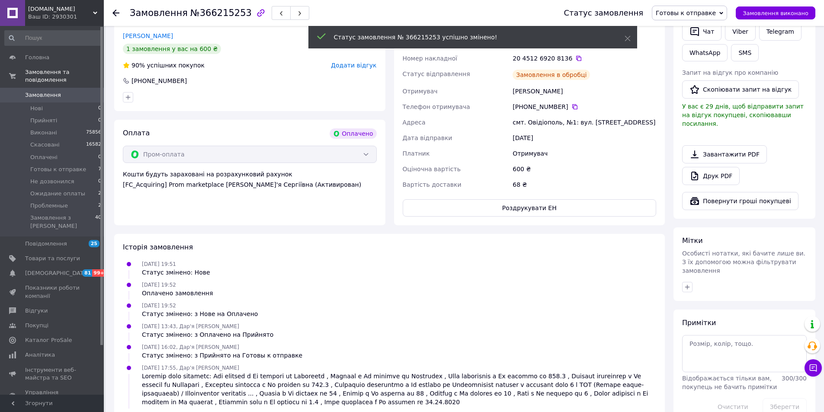
click at [563, 199] on button "Роздрукувати ЕН" at bounding box center [530, 207] width 254 height 17
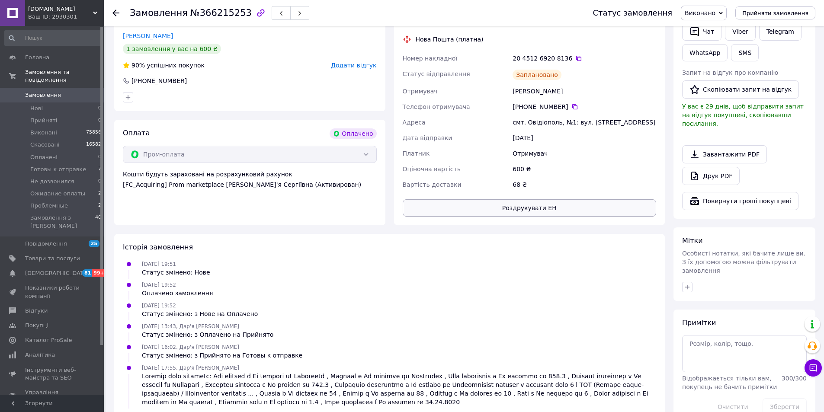
click at [512, 199] on button "Роздрукувати ЕН" at bounding box center [530, 207] width 254 height 17
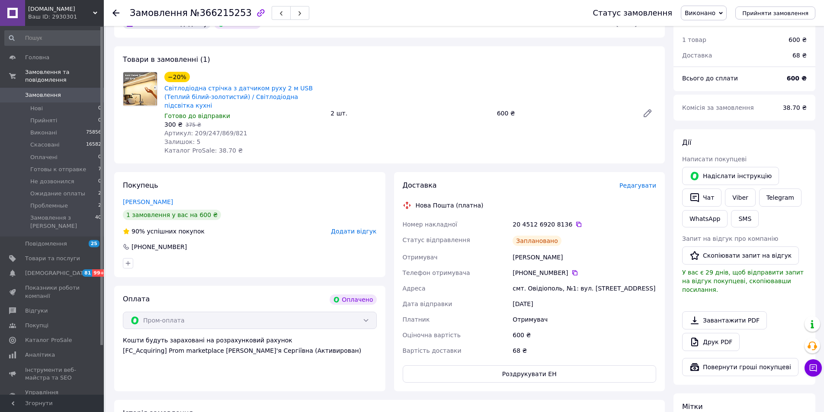
scroll to position [43, 0]
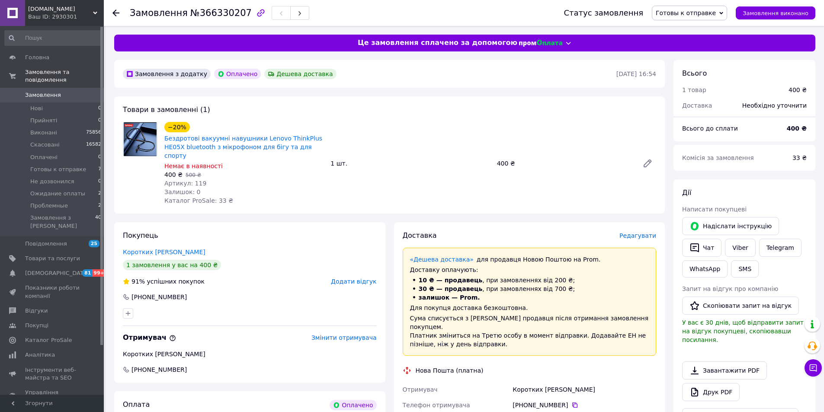
click at [653, 232] on span "Редагувати" at bounding box center [638, 235] width 37 height 7
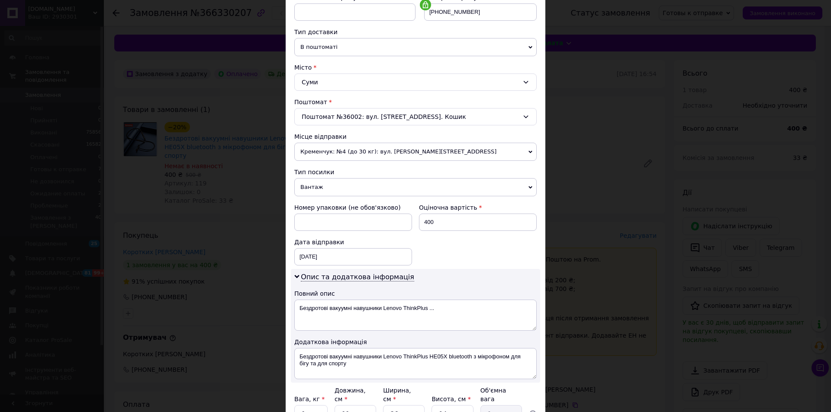
scroll to position [216, 0]
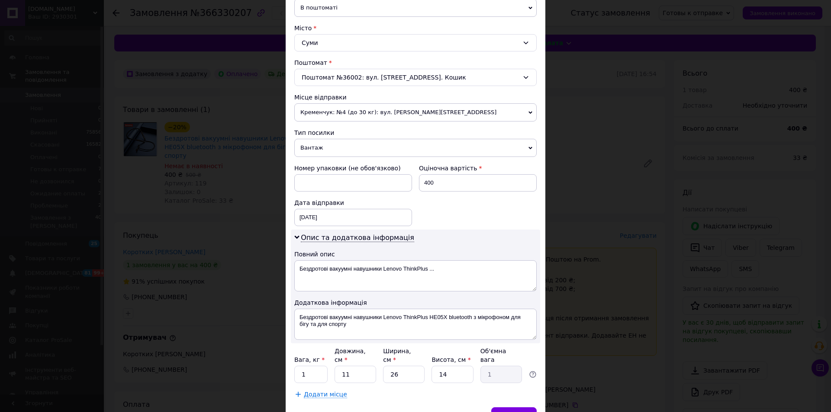
click at [353, 161] on div "Номер упаковки (не обов'язково)" at bounding box center [353, 178] width 125 height 35
click at [354, 152] on span "Вантаж" at bounding box center [415, 148] width 242 height 18
click at [349, 166] on li "Документи" at bounding box center [415, 164] width 242 height 13
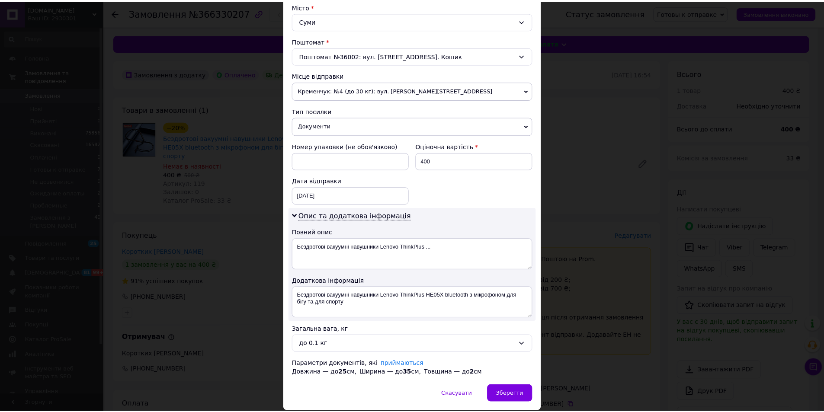
scroll to position [268, 0]
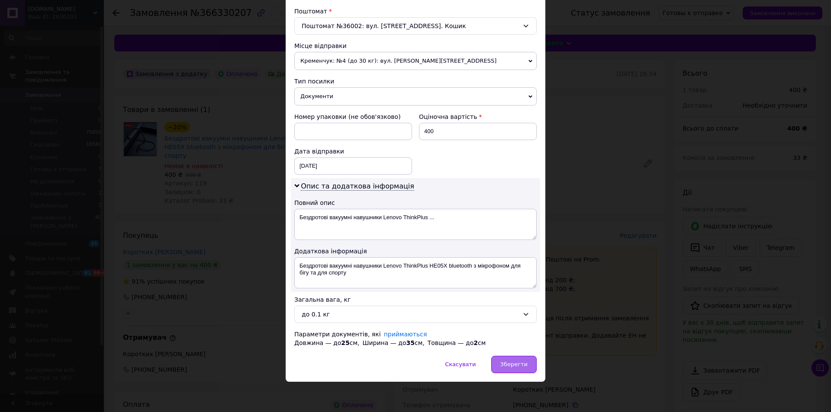
click at [496, 370] on div "Зберегти" at bounding box center [513, 364] width 45 height 17
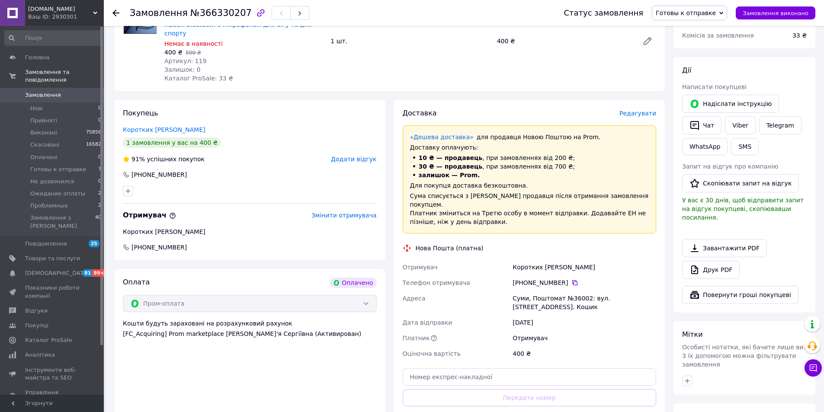
scroll to position [173, 0]
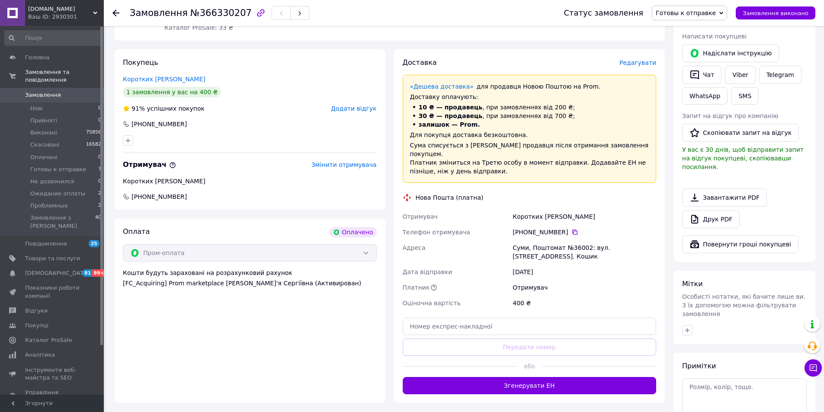
click at [516, 377] on button "Згенерувати ЕН" at bounding box center [530, 385] width 254 height 17
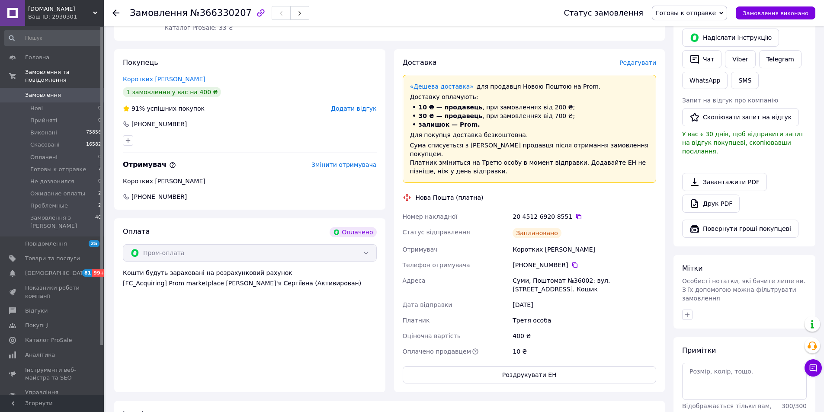
click at [779, 6] on div "Статус замовлення Готовы к отправке Прийнято Виконано Скасовано Оплачено Не доз…" at bounding box center [685, 13] width 261 height 15
click at [775, 14] on span "Замовлення виконано" at bounding box center [776, 13] width 66 height 6
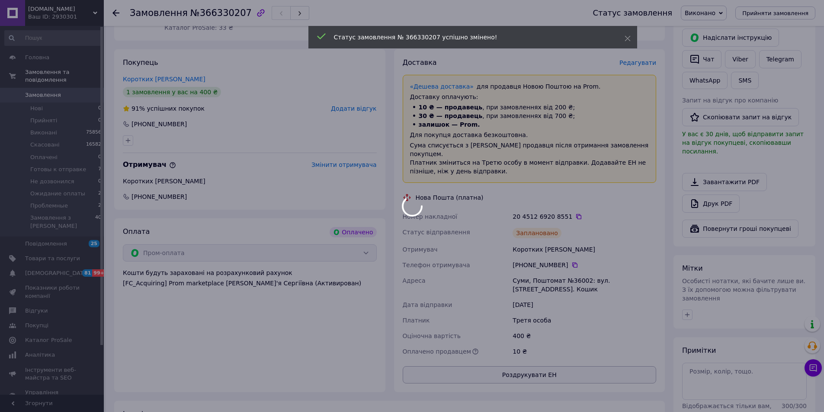
click at [543, 367] on button "Роздрукувати ЕН" at bounding box center [530, 375] width 254 height 17
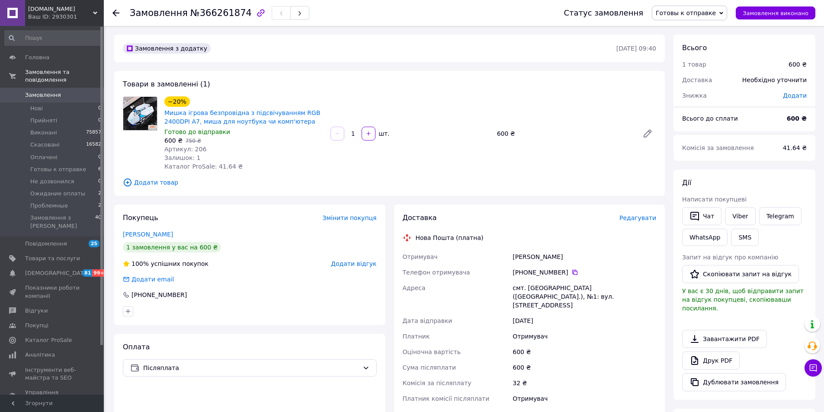
click at [635, 219] on span "Редагувати" at bounding box center [638, 218] width 37 height 7
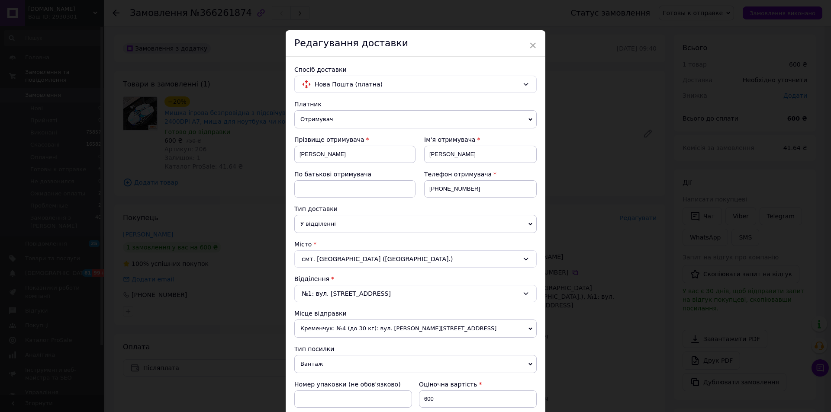
click at [361, 367] on span "Вантаж" at bounding box center [415, 364] width 242 height 18
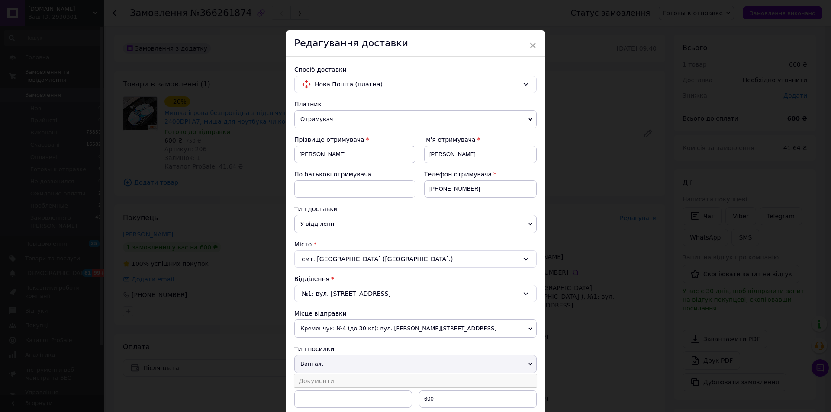
click at [352, 382] on li "Документи" at bounding box center [415, 381] width 242 height 13
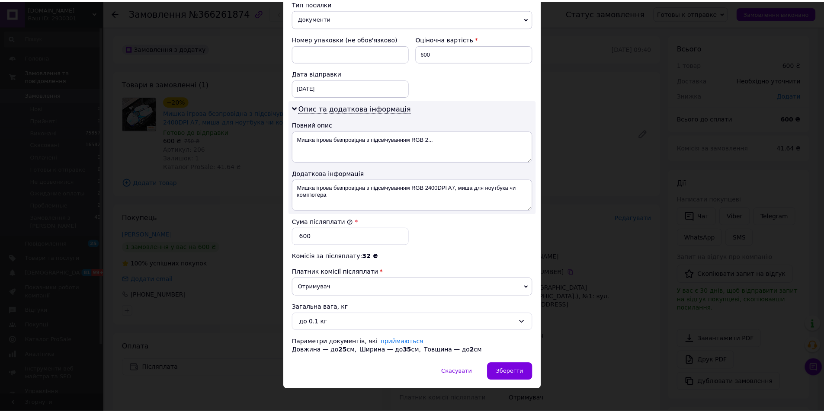
scroll to position [346, 0]
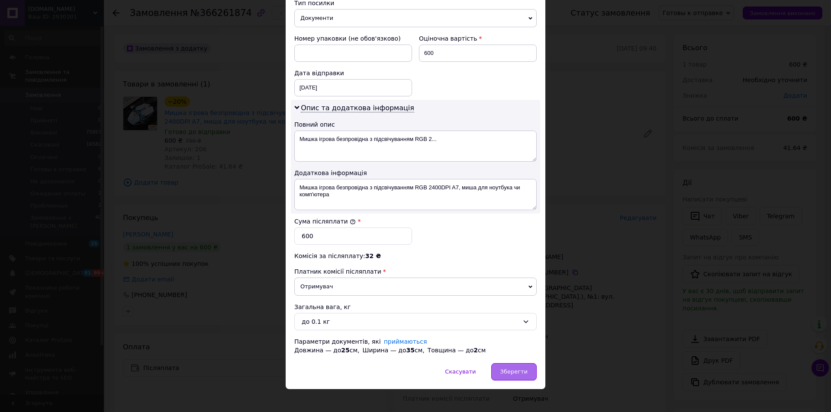
click at [514, 378] on div "Зберегти" at bounding box center [513, 372] width 45 height 17
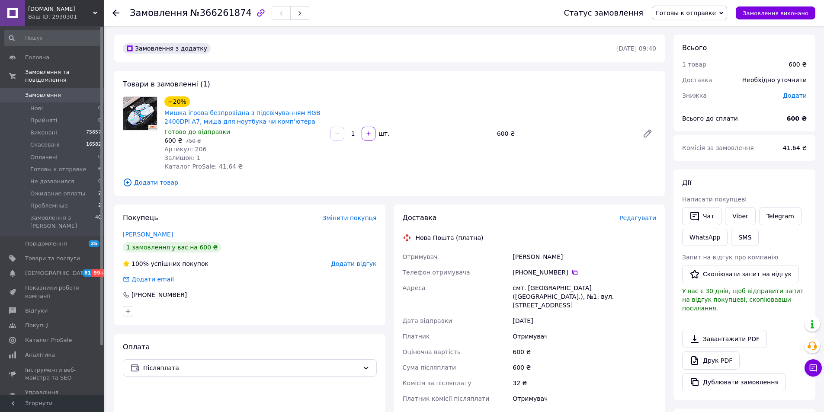
click at [650, 223] on div "Доставка Редагувати Нова Пошта (платна) Отримувач Чистякова Ольга Телефон отрим…" at bounding box center [530, 351] width 254 height 277
click at [652, 217] on span "Редагувати" at bounding box center [638, 218] width 37 height 7
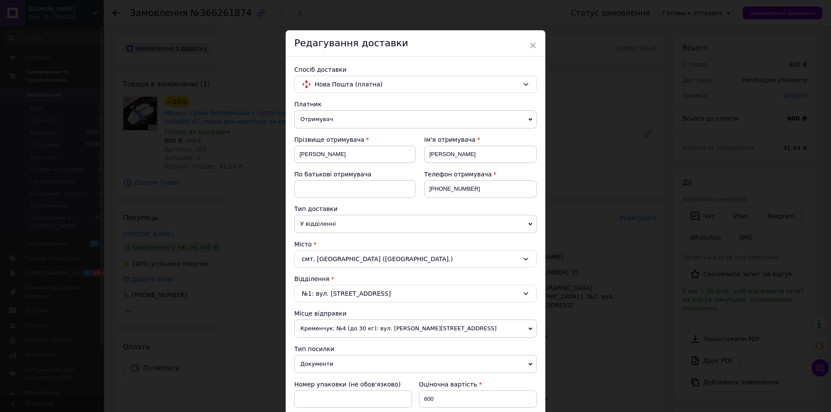
click at [652, 217] on div "× Редагування доставки Спосіб доставки Нова Пошта (платна) Платник Отримувач Ві…" at bounding box center [415, 206] width 831 height 412
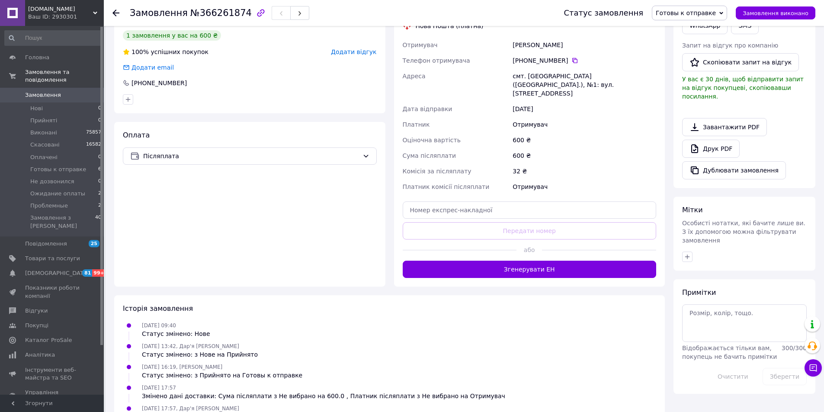
scroll to position [216, 0]
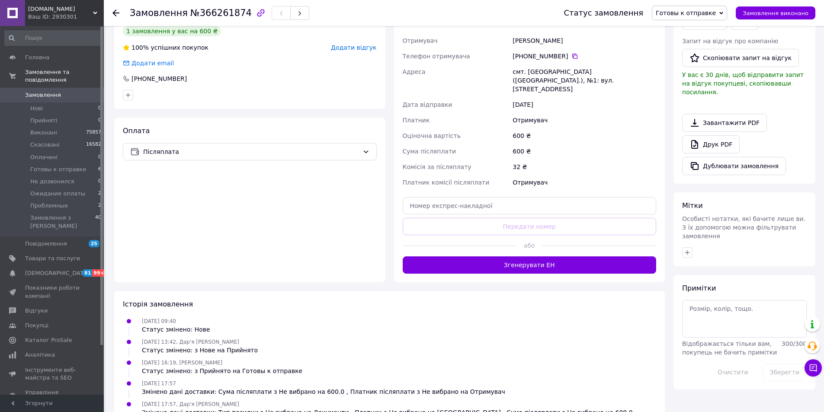
click at [547, 257] on button "Згенерувати ЕН" at bounding box center [530, 265] width 254 height 17
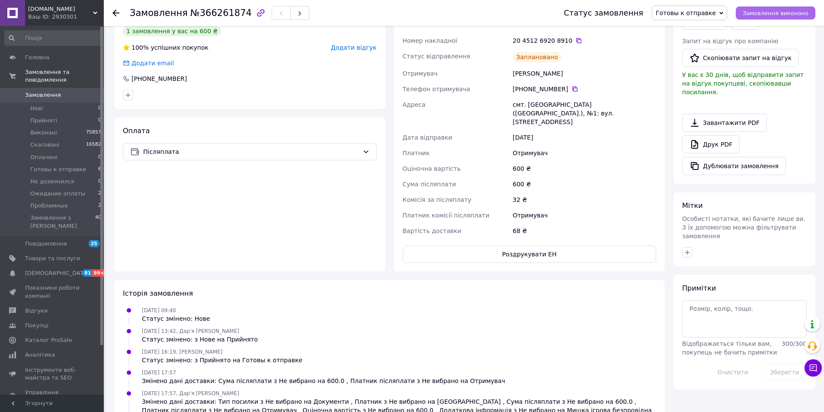
click at [764, 12] on span "Замовлення виконано" at bounding box center [776, 13] width 66 height 6
click at [522, 248] on button "Роздрукувати ЕН" at bounding box center [530, 254] width 254 height 17
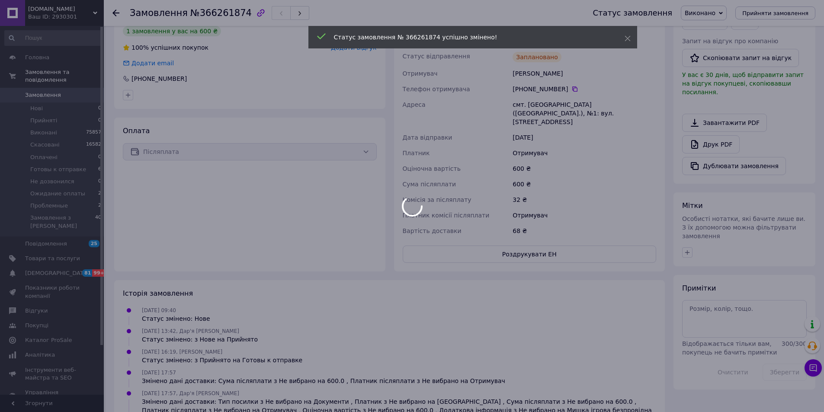
scroll to position [200, 0]
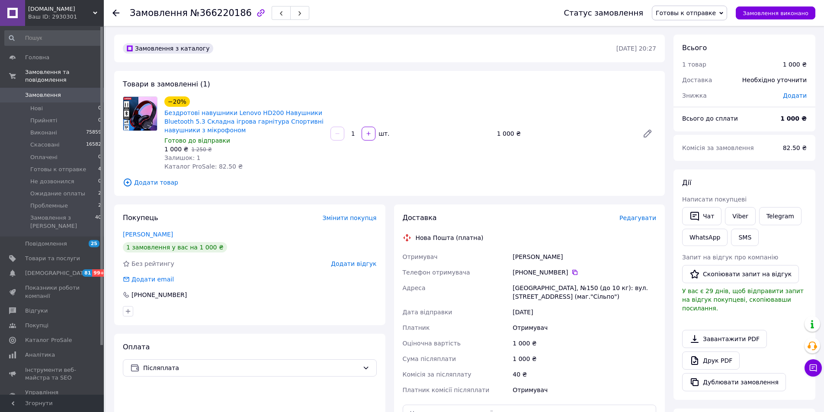
click at [640, 220] on span "Редагувати" at bounding box center [638, 218] width 37 height 7
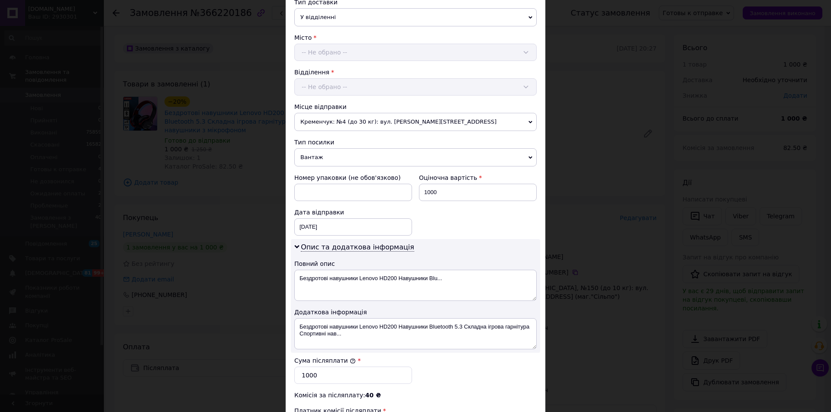
scroll to position [216, 0]
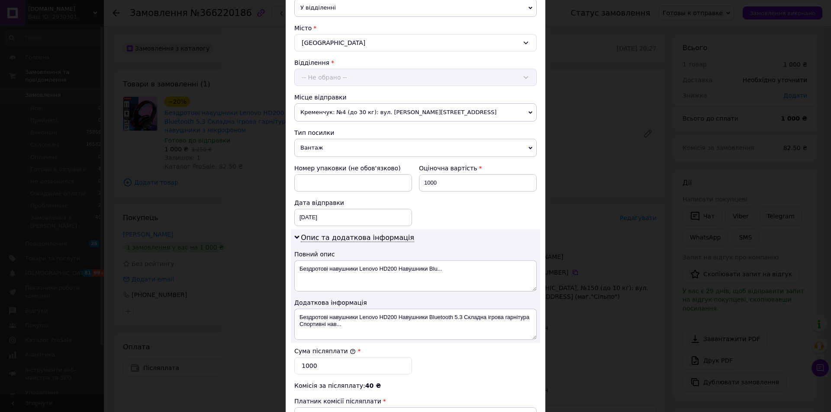
click at [347, 155] on span "Вантаж" at bounding box center [415, 148] width 242 height 18
click at [341, 164] on li "Документи" at bounding box center [415, 164] width 242 height 13
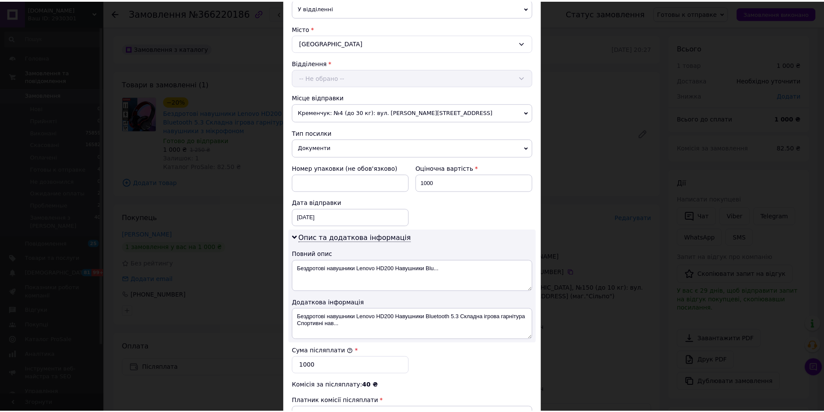
scroll to position [354, 0]
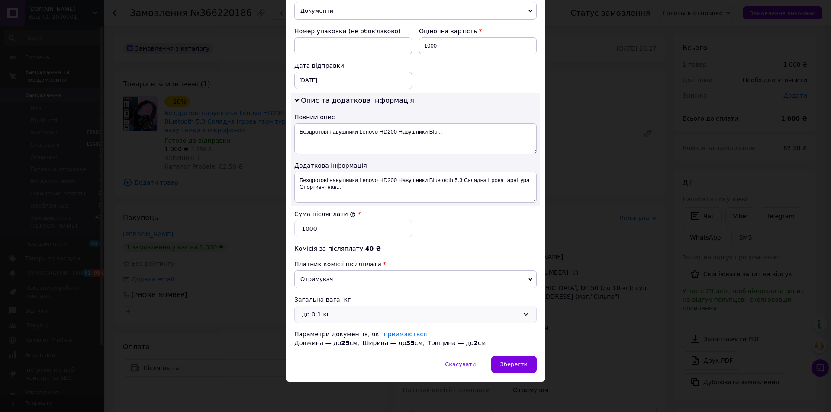
click at [319, 317] on div "до 0.1 кг" at bounding box center [410, 315] width 217 height 10
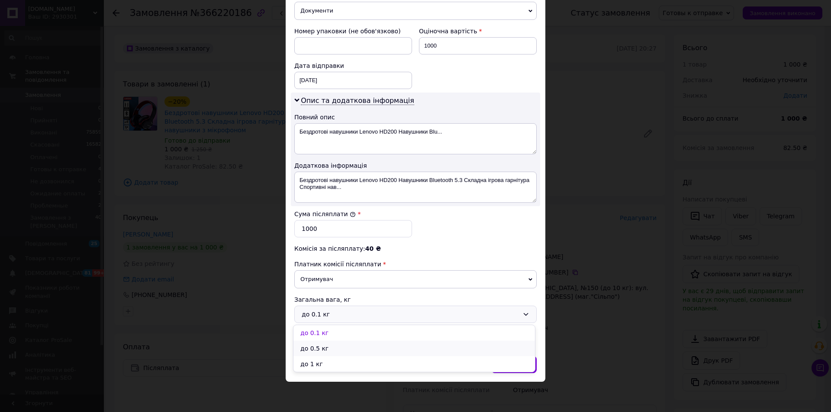
click at [321, 349] on li "до 0.5 кг" at bounding box center [413, 349] width 241 height 16
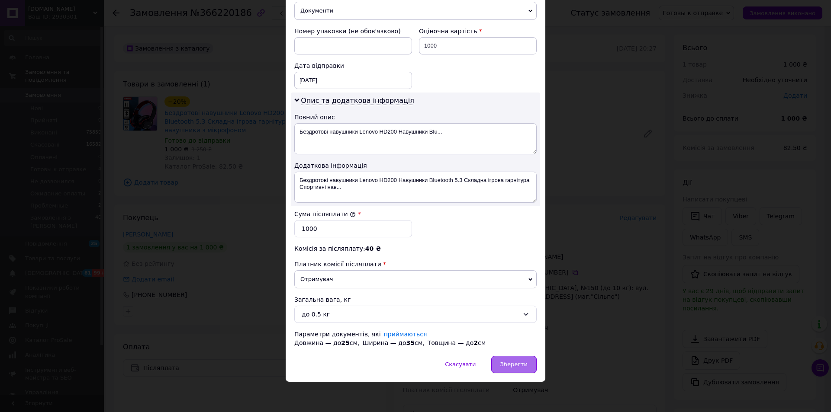
click at [510, 365] on span "Зберегти" at bounding box center [513, 364] width 27 height 6
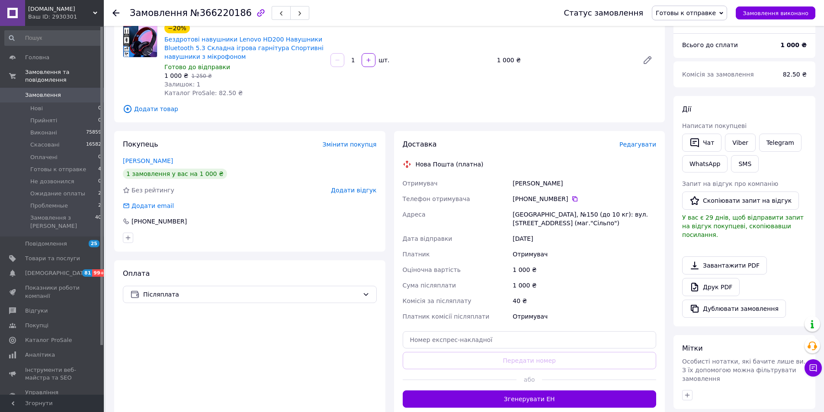
scroll to position [216, 0]
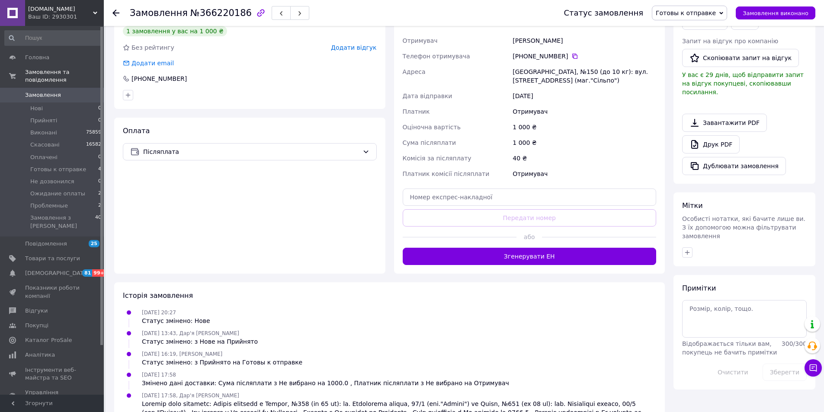
click at [577, 247] on div at bounding box center [599, 237] width 114 height 21
click at [578, 256] on button "Згенерувати ЕН" at bounding box center [530, 256] width 254 height 17
drag, startPoint x: 782, startPoint y: 17, endPoint x: 778, endPoint y: 20, distance: 5.0
click at [782, 17] on button "Замовлення виконано" at bounding box center [776, 12] width 80 height 13
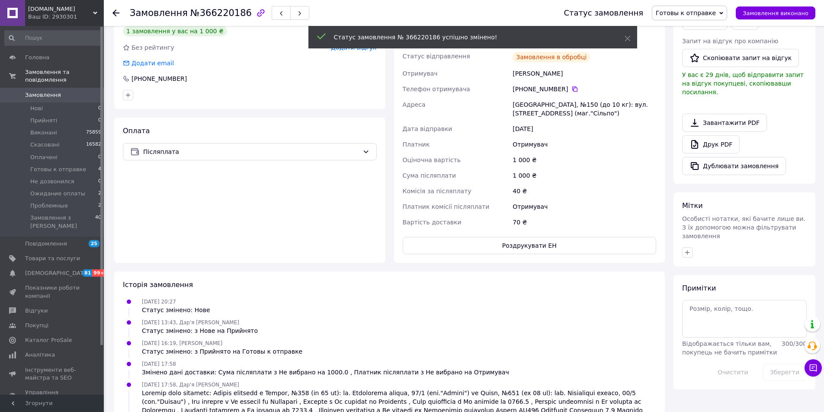
click at [529, 245] on button "Роздрукувати ЕН" at bounding box center [530, 245] width 254 height 17
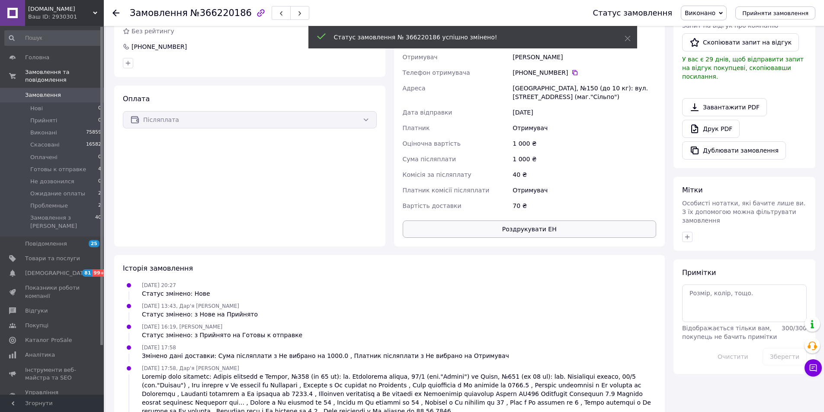
scroll to position [200, 0]
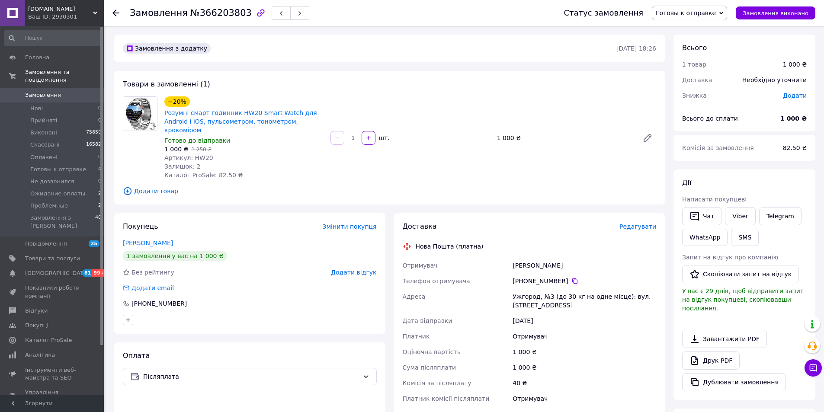
click at [650, 223] on span "Редагувати" at bounding box center [638, 226] width 37 height 7
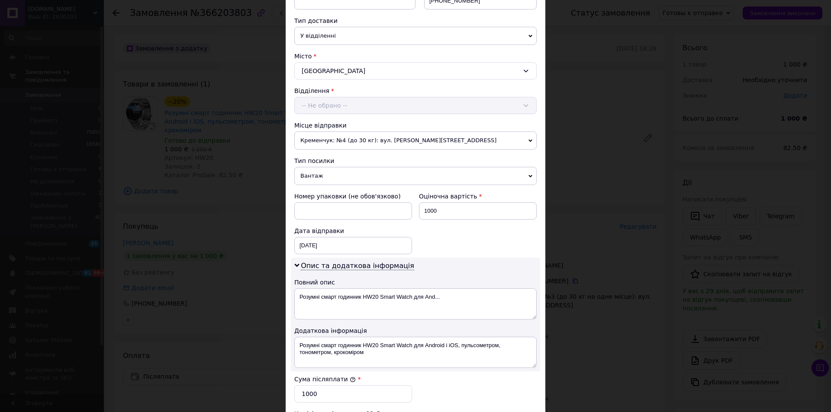
scroll to position [216, 0]
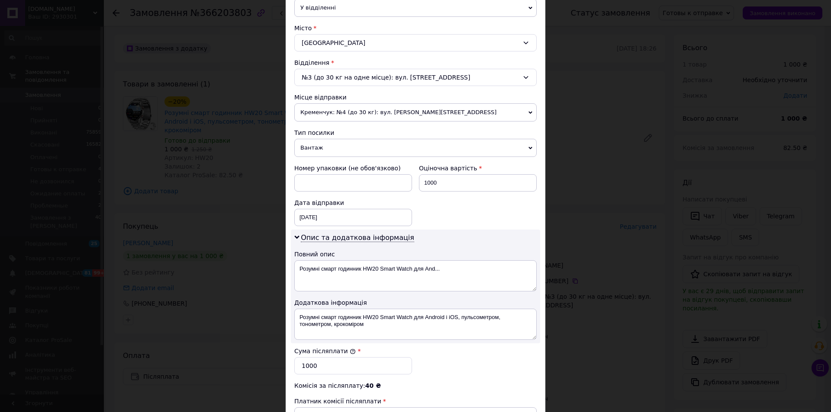
click at [325, 145] on span "Вантаж" at bounding box center [415, 148] width 242 height 18
click at [319, 163] on li "Документи" at bounding box center [415, 164] width 242 height 13
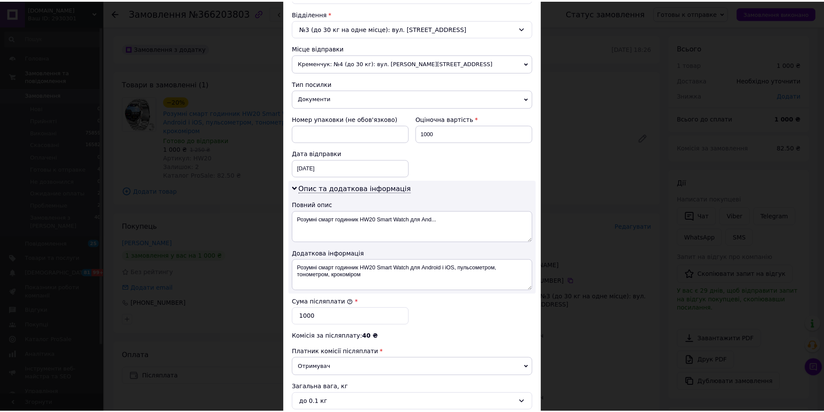
scroll to position [354, 0]
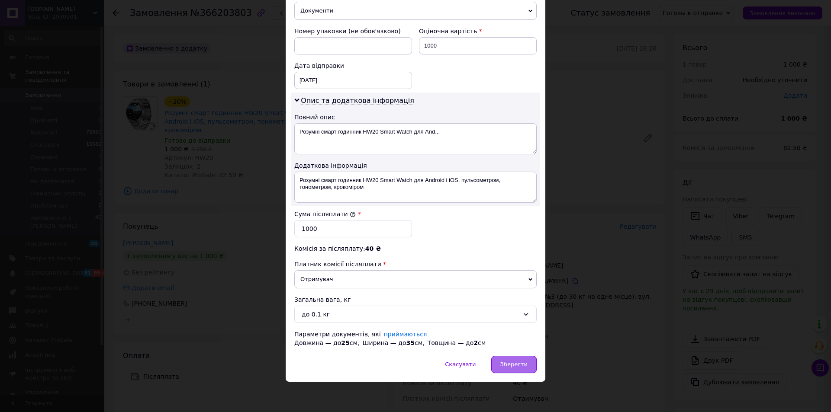
click at [509, 362] on span "Зберегти" at bounding box center [513, 364] width 27 height 6
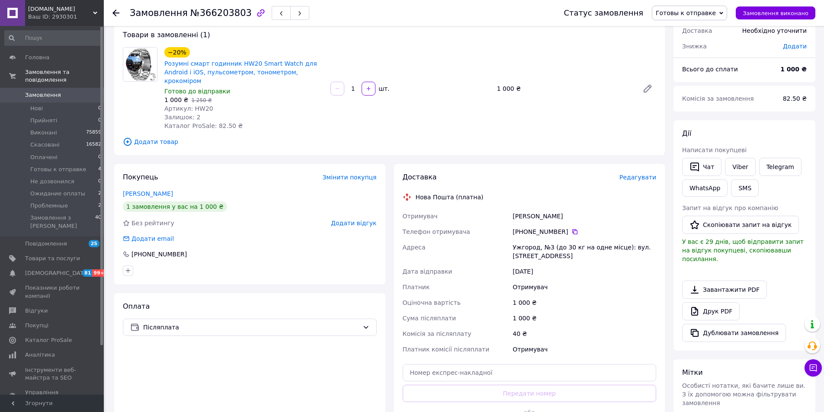
scroll to position [87, 0]
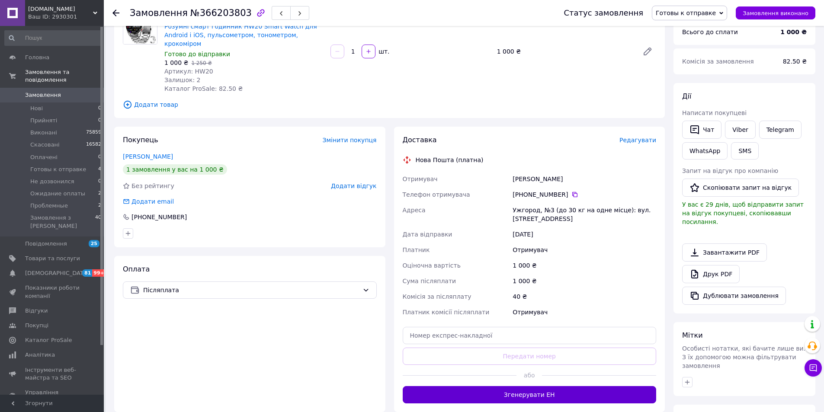
click at [535, 388] on button "Згенерувати ЕН" at bounding box center [530, 394] width 254 height 17
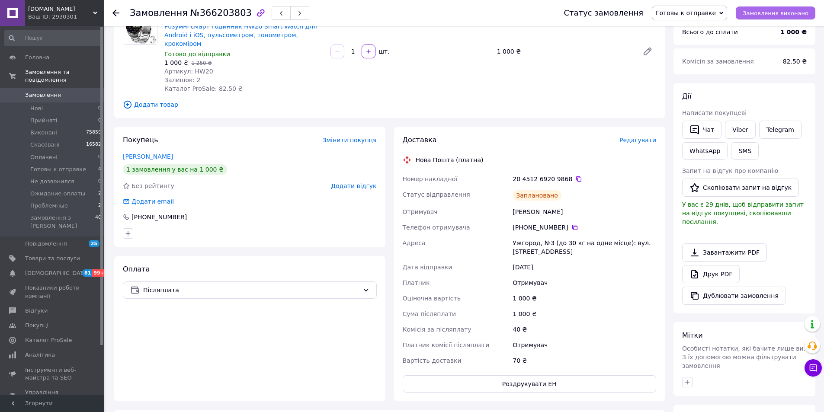
click at [784, 13] on span "Замовлення виконано" at bounding box center [776, 13] width 66 height 6
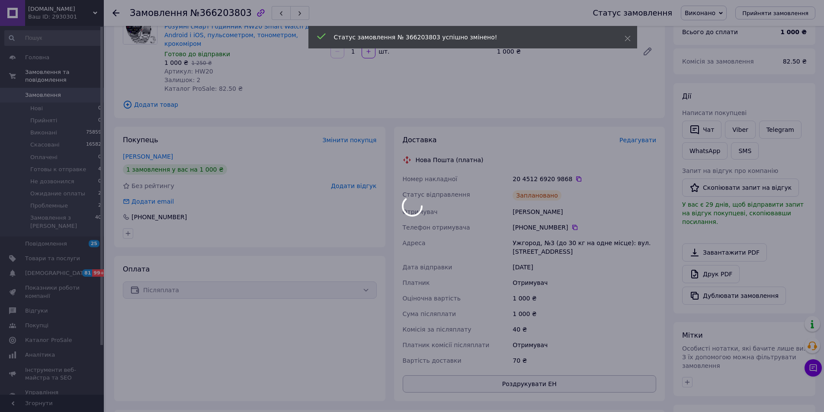
click at [521, 370] on body "only-beauty.com.ua Ваш ID: 2930301 Сайт only-beauty.com.ua Кабінет покупця Пере…" at bounding box center [412, 256] width 824 height 687
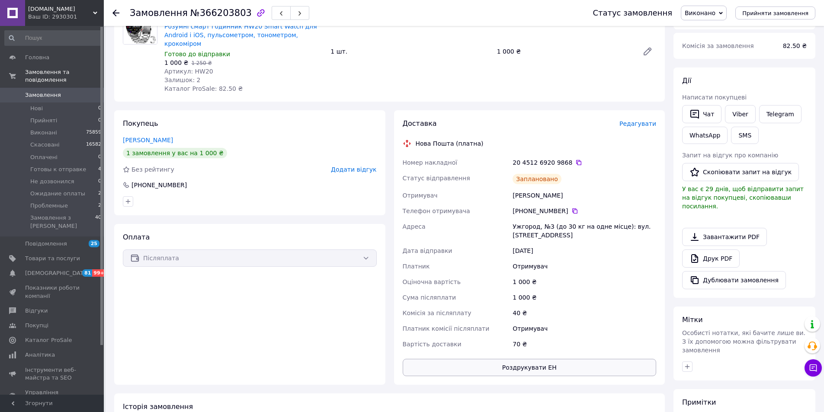
click at [557, 360] on button "Роздрукувати ЕН" at bounding box center [530, 367] width 254 height 17
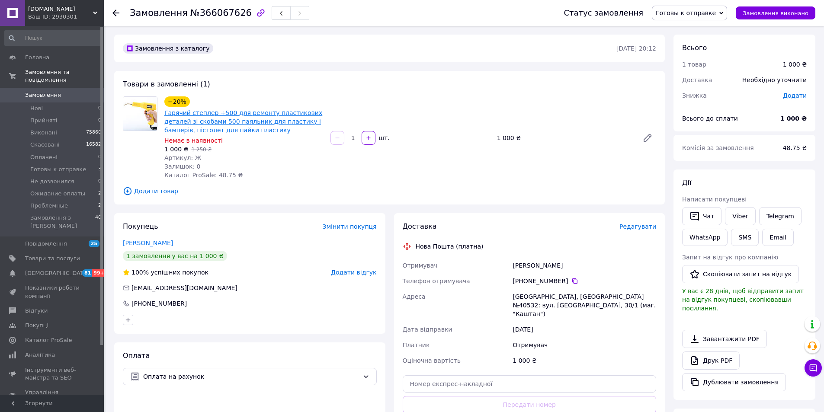
click at [215, 119] on link "Гарячий степлер +500 для ремонту пластикових деталей зі скобами 500 паяльник дл…" at bounding box center [243, 121] width 158 height 24
click at [649, 232] on div "Доставка Редагувати Нова Пошта (платна) Отримувач [PERSON_NAME] Телефон отримув…" at bounding box center [530, 337] width 254 height 230
click at [653, 225] on span "Редагувати" at bounding box center [638, 226] width 37 height 7
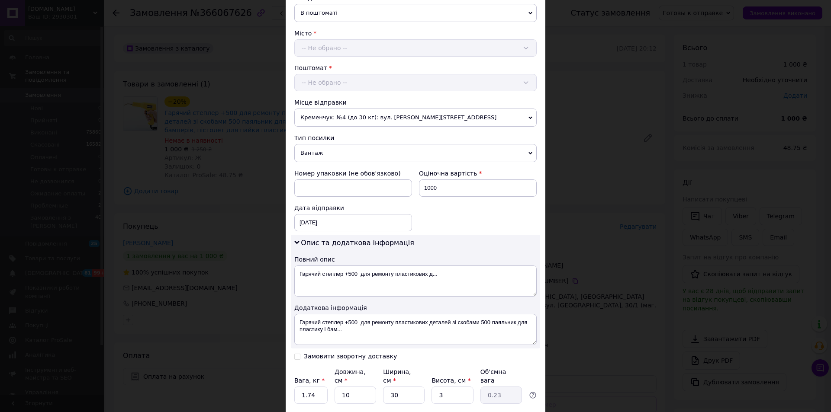
scroll to position [216, 0]
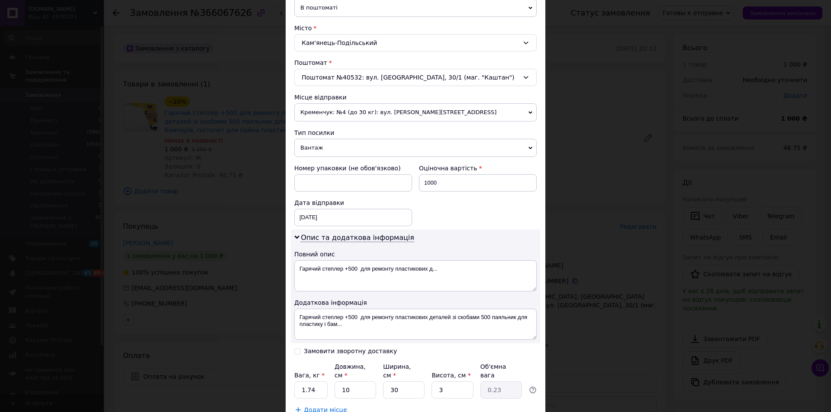
click at [359, 151] on span "Вантаж" at bounding box center [415, 148] width 242 height 18
click at [354, 165] on li "Документи" at bounding box center [415, 164] width 242 height 13
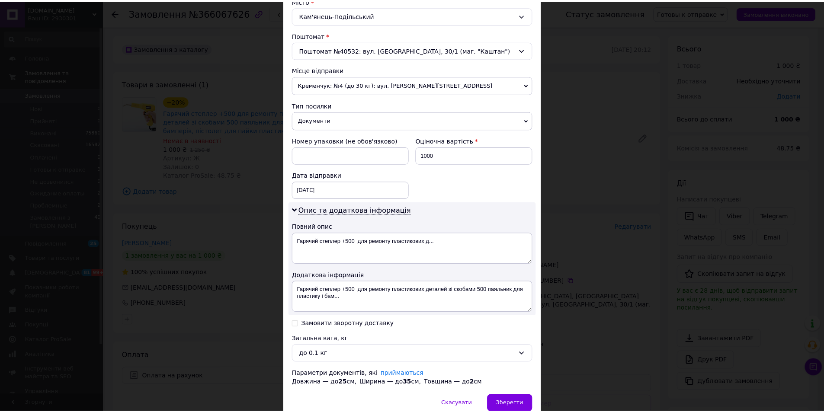
scroll to position [283, 0]
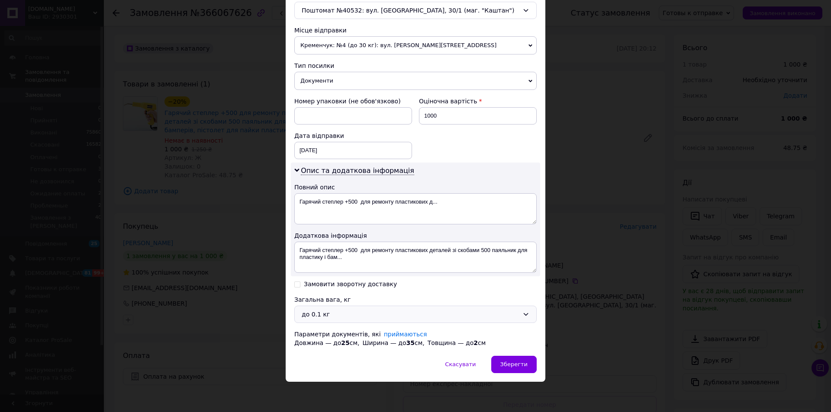
click at [331, 318] on div "до 0.1 кг" at bounding box center [410, 315] width 217 height 10
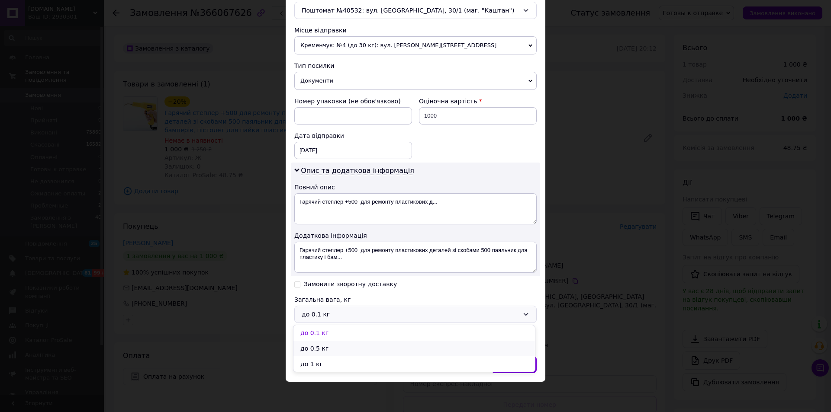
drag, startPoint x: 328, startPoint y: 348, endPoint x: 360, endPoint y: 351, distance: 31.2
click at [329, 347] on li "до 0.5 кг" at bounding box center [413, 349] width 241 height 16
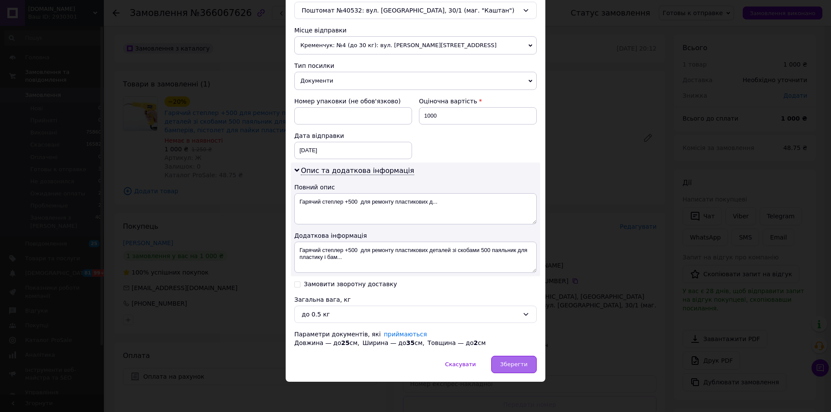
click at [523, 366] on span "Зберегти" at bounding box center [513, 364] width 27 height 6
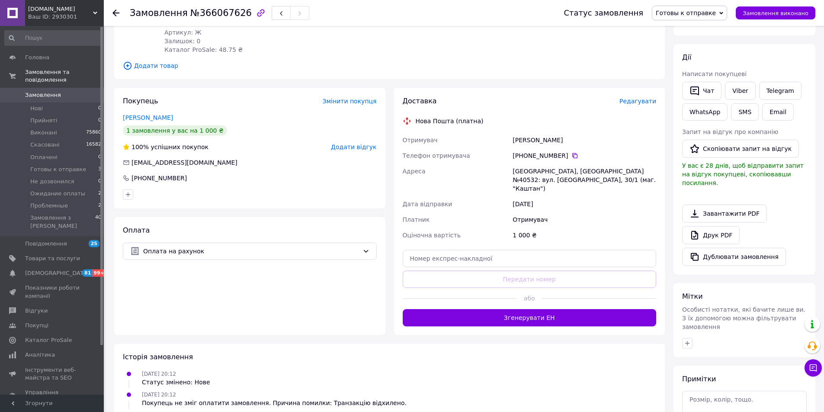
scroll to position [130, 0]
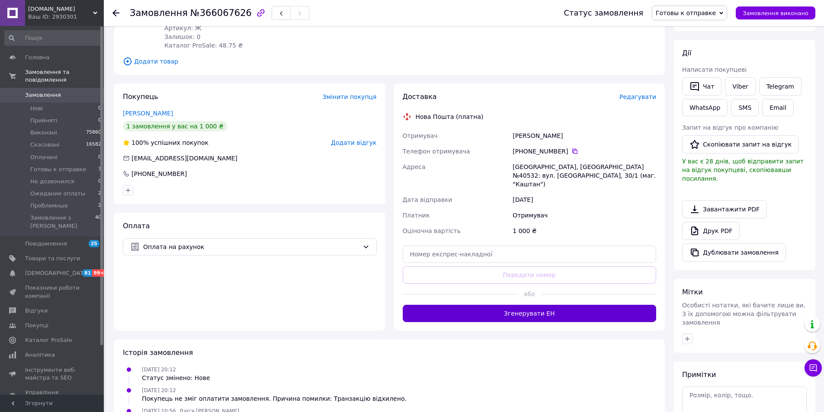
click at [521, 306] on button "Згенерувати ЕН" at bounding box center [530, 313] width 254 height 17
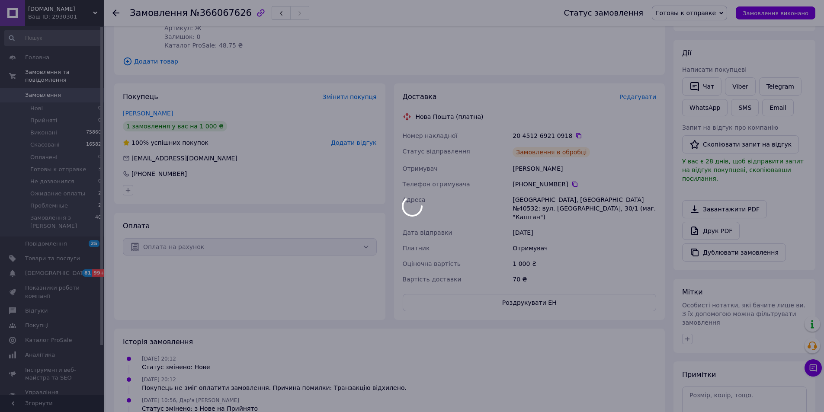
click at [772, 14] on body "only-beauty.com.ua Ваш ID: 2930301 Сайт only-beauty.com.ua Кабінет покупця Пере…" at bounding box center [412, 205] width 824 height 670
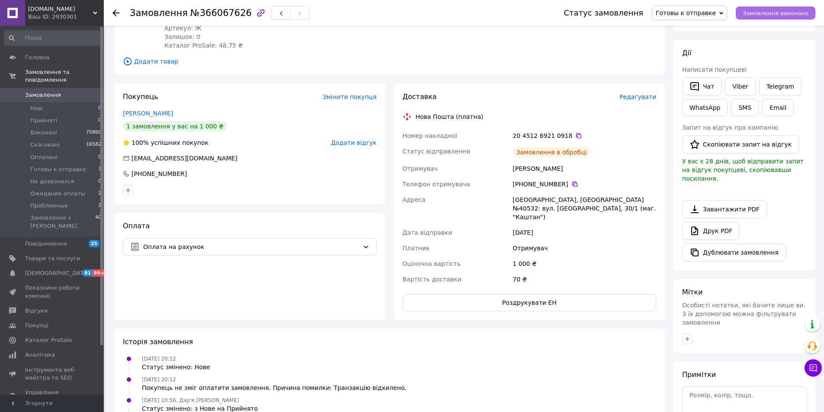
click at [772, 14] on span "Замовлення виконано" at bounding box center [776, 13] width 66 height 6
click at [494, 298] on button "Роздрукувати ЕН" at bounding box center [530, 302] width 254 height 17
